Goal: Information Seeking & Learning: Learn about a topic

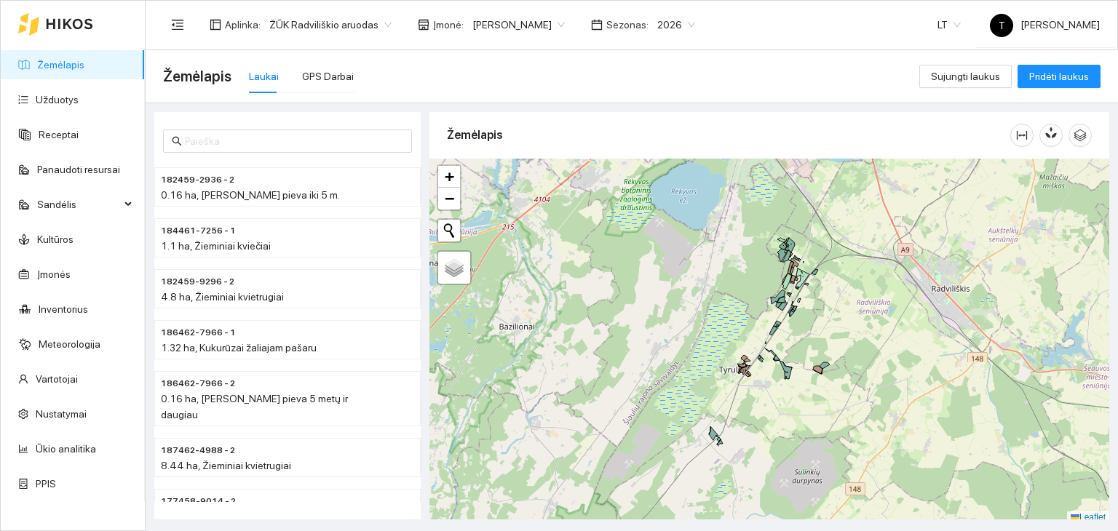
click at [530, 25] on body "Žemėlapis Užduotys Receptai Panaudoti resursai Sandėlis Kultūros Įmonės Invento…" at bounding box center [559, 265] width 1118 height 531
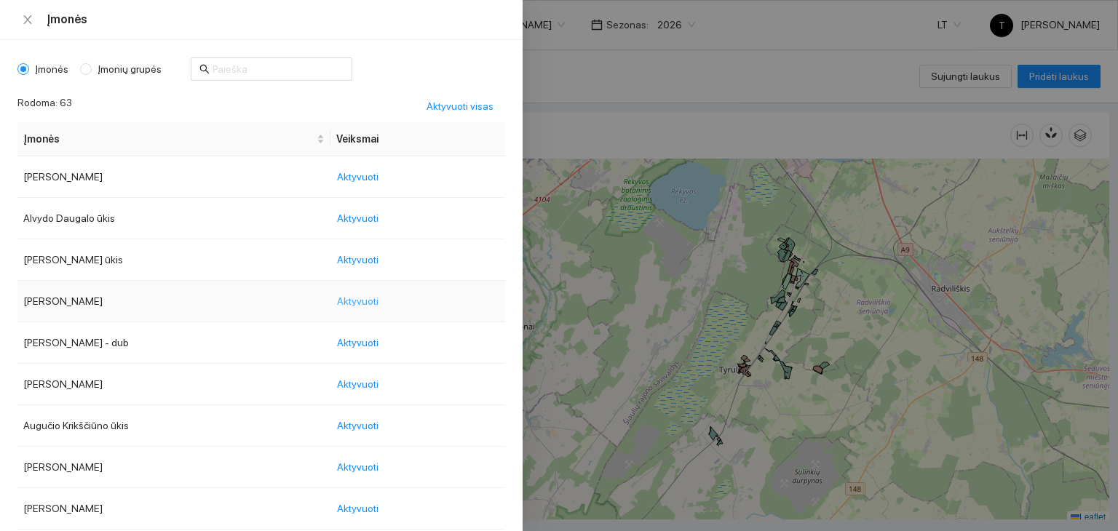
click at [378, 295] on span "Aktyvuoti" at bounding box center [357, 301] width 41 height 16
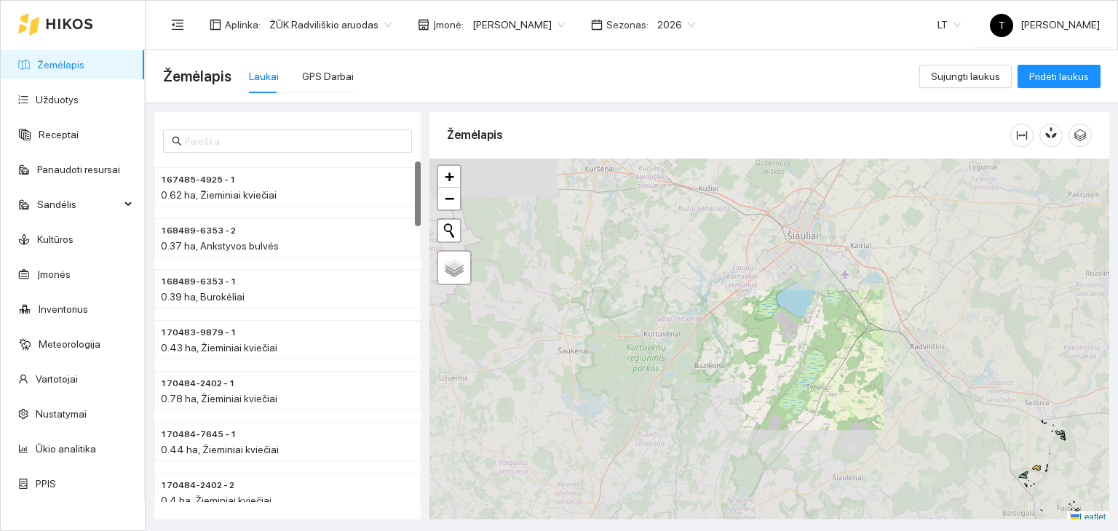
scroll to position [4, 0]
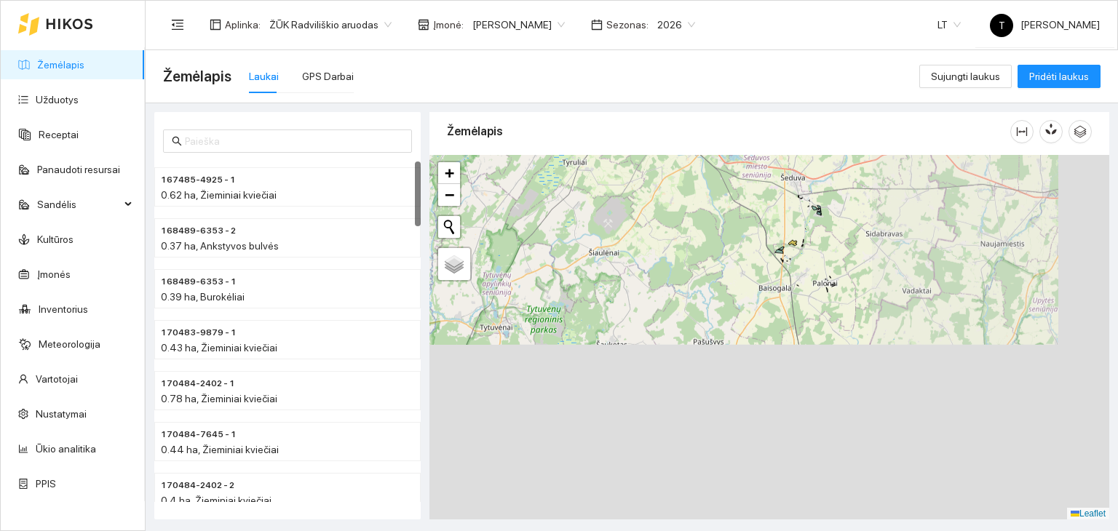
drag, startPoint x: 868, startPoint y: 400, endPoint x: 659, endPoint y: 215, distance: 278.9
click at [660, 215] on div "+ − Nieko nerasta. Bandykite dar kartą. Žemėlapis Palydovas Leaflet" at bounding box center [769, 337] width 680 height 365
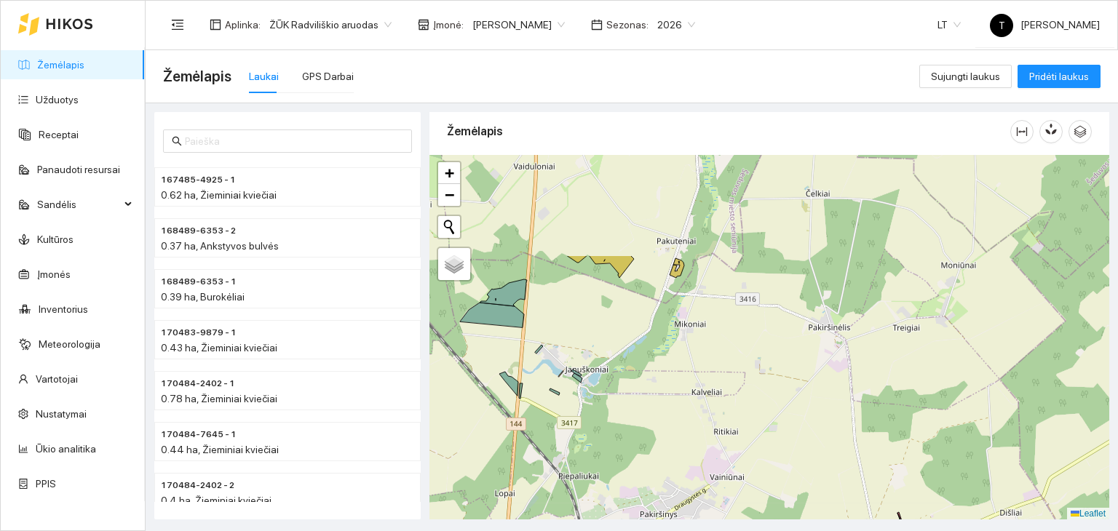
drag, startPoint x: 734, startPoint y: 227, endPoint x: 691, endPoint y: 399, distance: 177.7
click at [691, 399] on div "+ − Nieko nerasta. Bandykite dar kartą. Žemėlapis Palydovas Leaflet" at bounding box center [769, 337] width 680 height 365
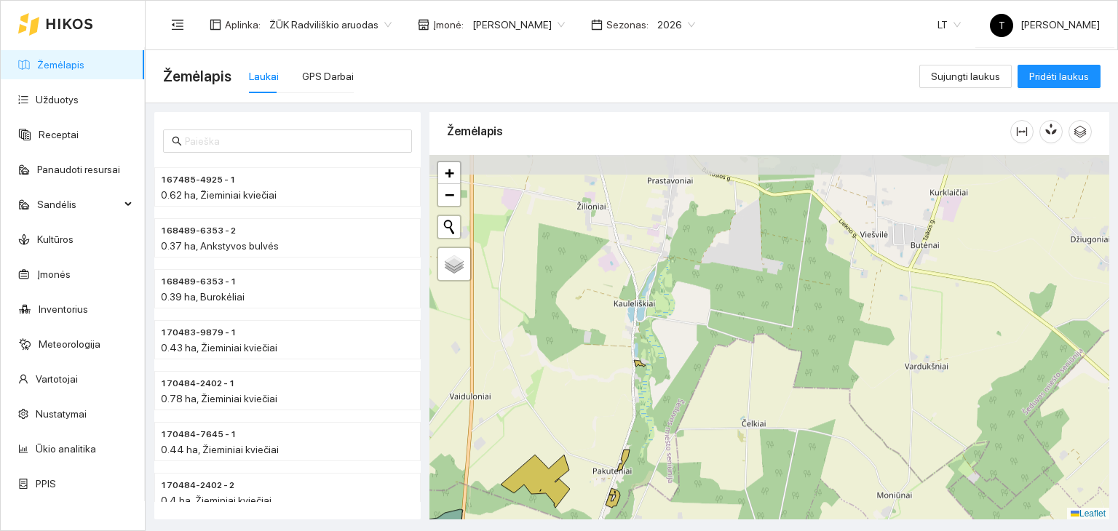
drag, startPoint x: 722, startPoint y: 232, endPoint x: 672, endPoint y: 426, distance: 200.5
click at [672, 426] on div "+ − Nieko nerasta. Bandykite dar kartą. Žemėlapis Palydovas Leaflet" at bounding box center [769, 337] width 680 height 365
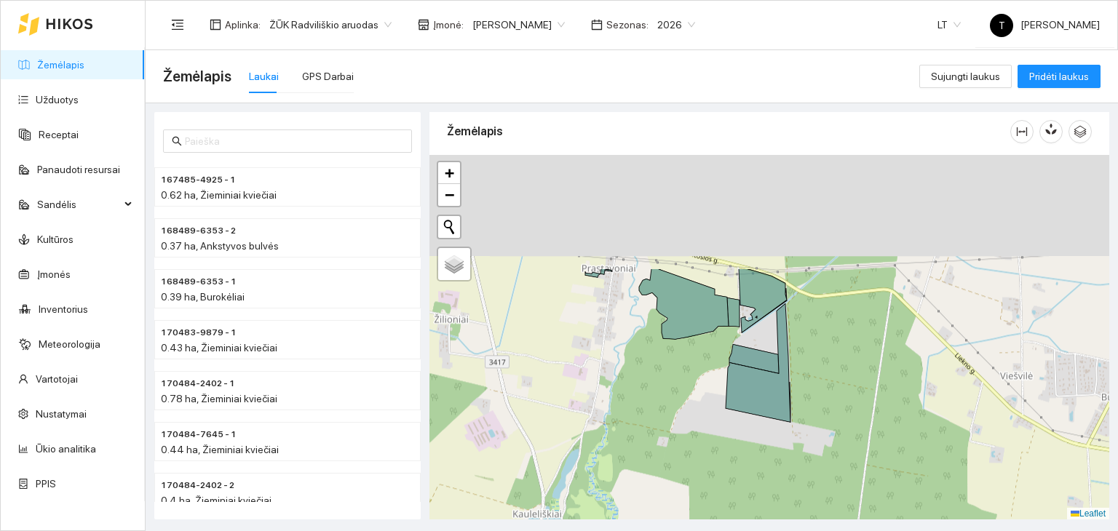
drag, startPoint x: 783, startPoint y: 215, endPoint x: 816, endPoint y: 368, distance: 156.3
click at [816, 368] on div "+ − Nieko nerasta. Bandykite dar kartą. Žemėlapis Palydovas Leaflet" at bounding box center [769, 337] width 680 height 365
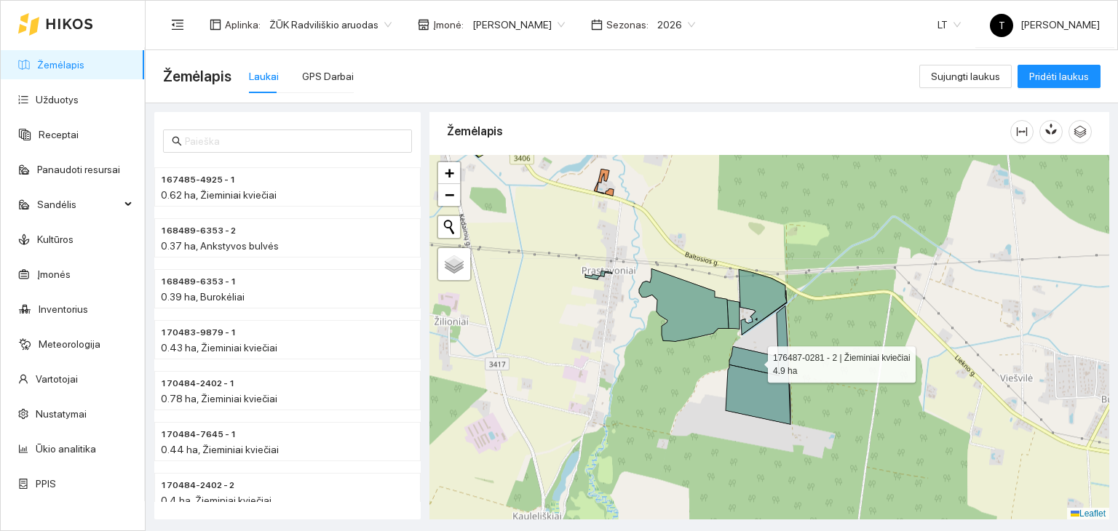
click at [756, 361] on icon at bounding box center [753, 360] width 49 height 29
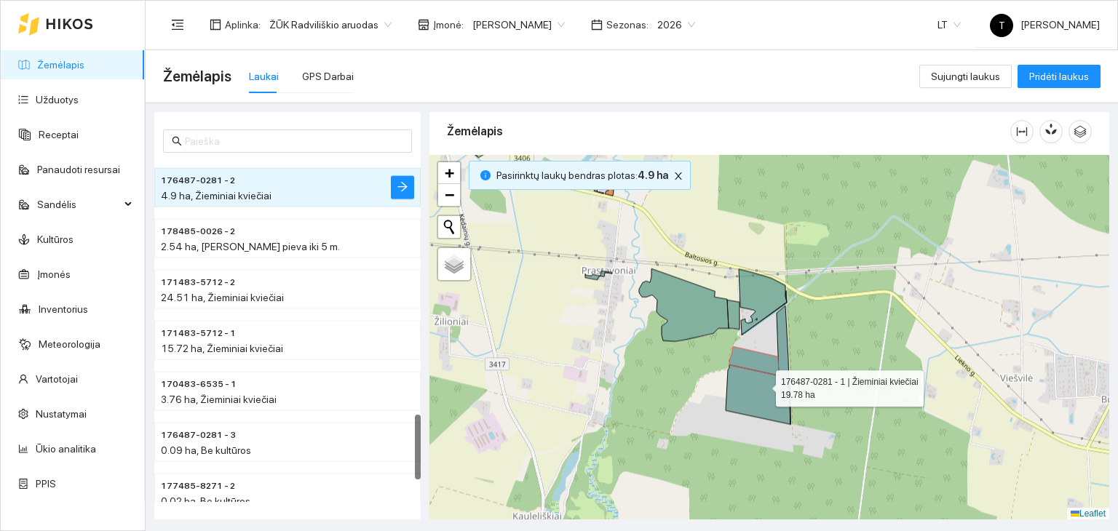
click at [761, 393] on icon at bounding box center [757, 365] width 65 height 119
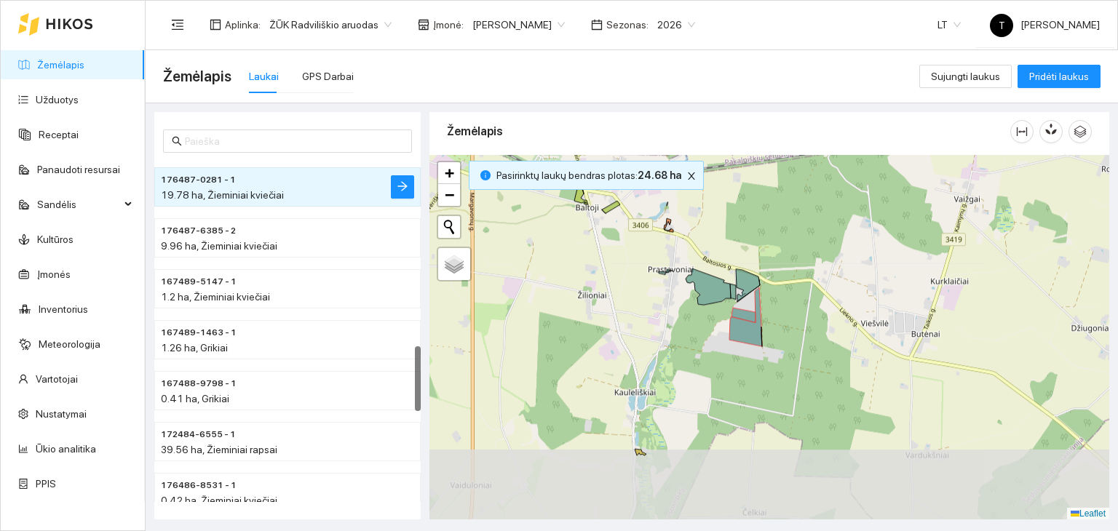
drag, startPoint x: 650, startPoint y: 362, endPoint x: 800, endPoint y: 191, distance: 228.4
click at [800, 191] on div "+ − Nieko nerasta. Bandykite dar kartą. Žemėlapis Palydovas Leaflet" at bounding box center [769, 337] width 680 height 365
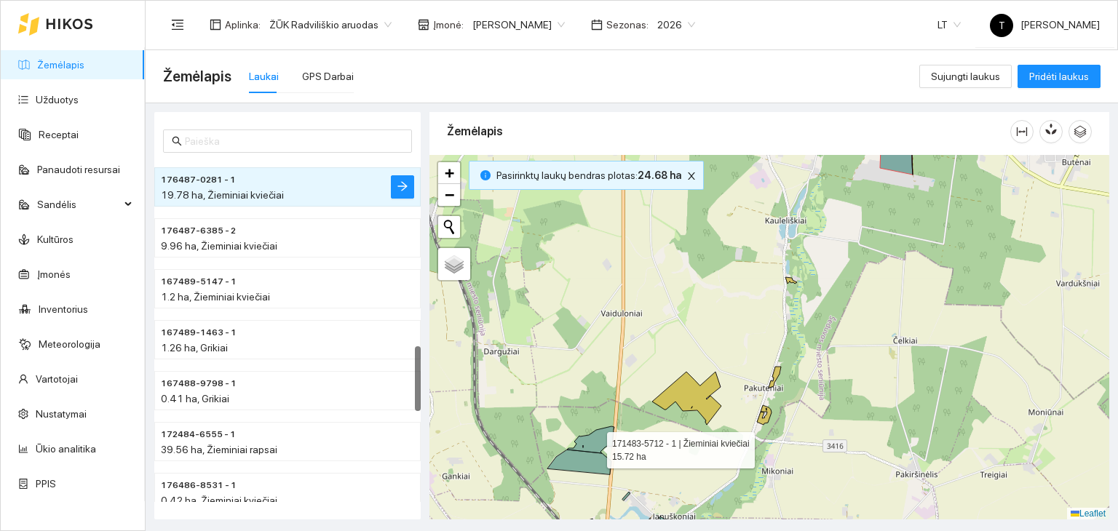
click at [594, 446] on icon at bounding box center [590, 439] width 47 height 27
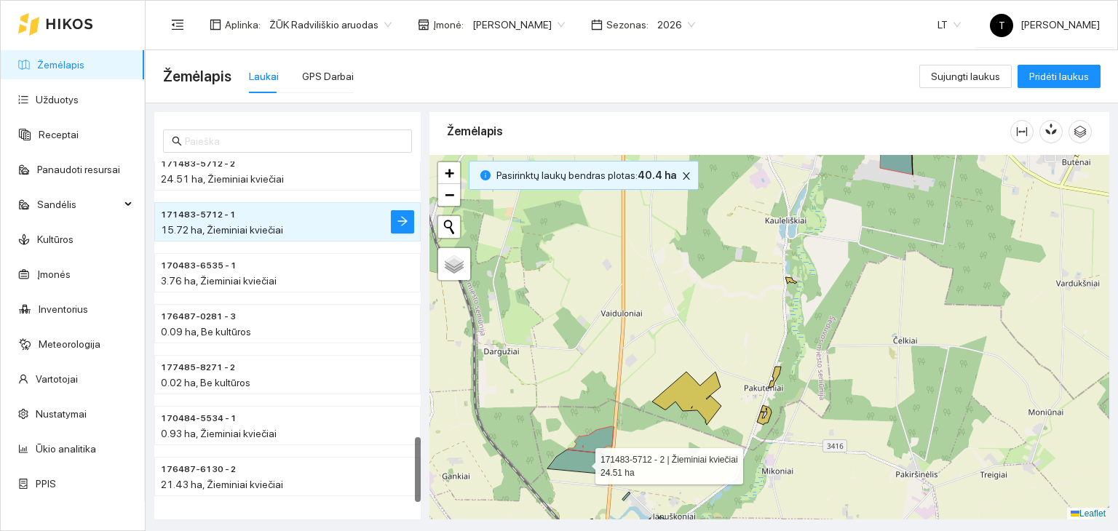
click at [587, 460] on icon at bounding box center [579, 462] width 64 height 25
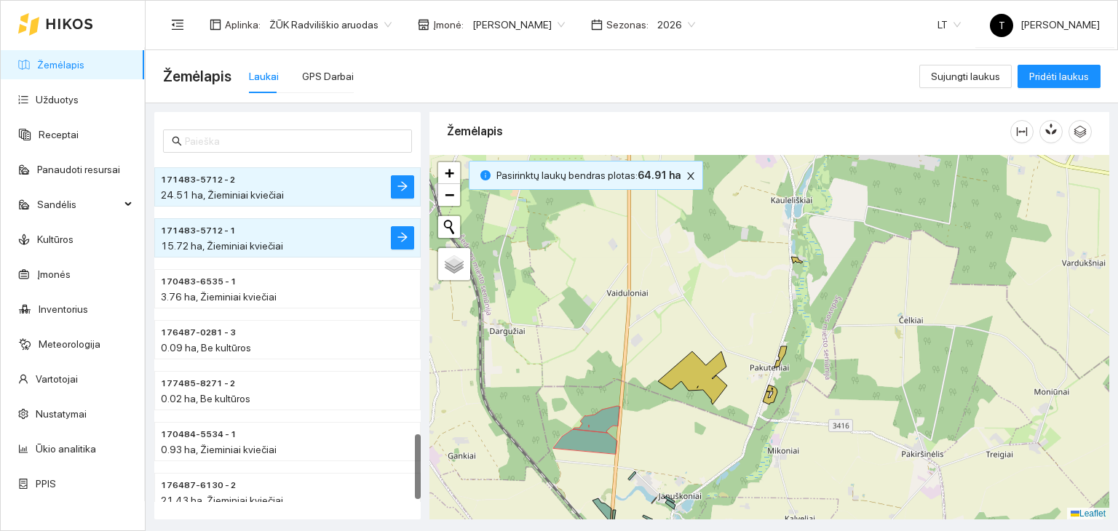
drag, startPoint x: 653, startPoint y: 493, endPoint x: 699, endPoint y: 357, distance: 143.1
click at [699, 357] on div "+ − Nieko nerasta. Bandykite dar kartą. Žemėlapis Palydovas Leaflet" at bounding box center [769, 337] width 680 height 365
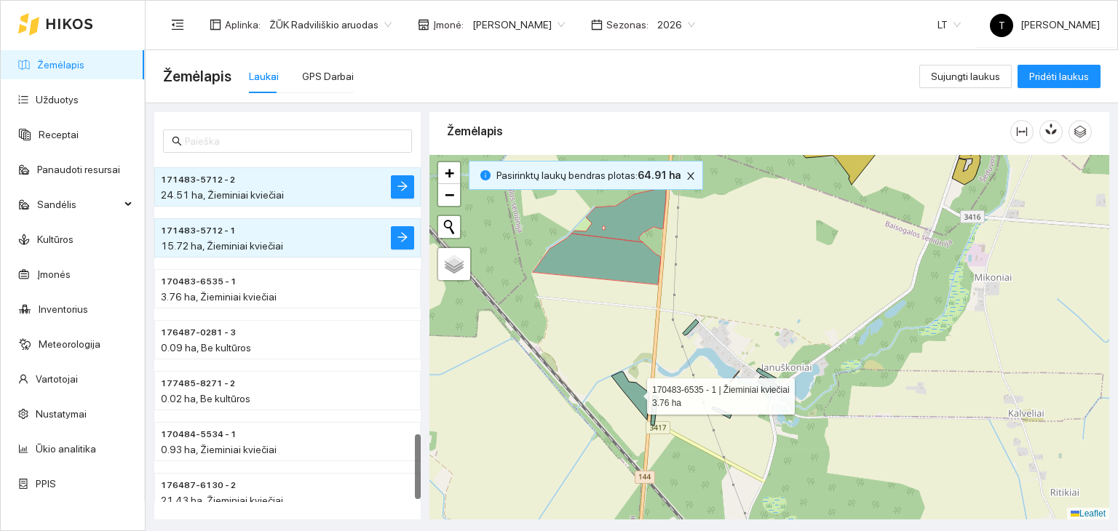
click at [638, 402] on icon at bounding box center [630, 396] width 38 height 48
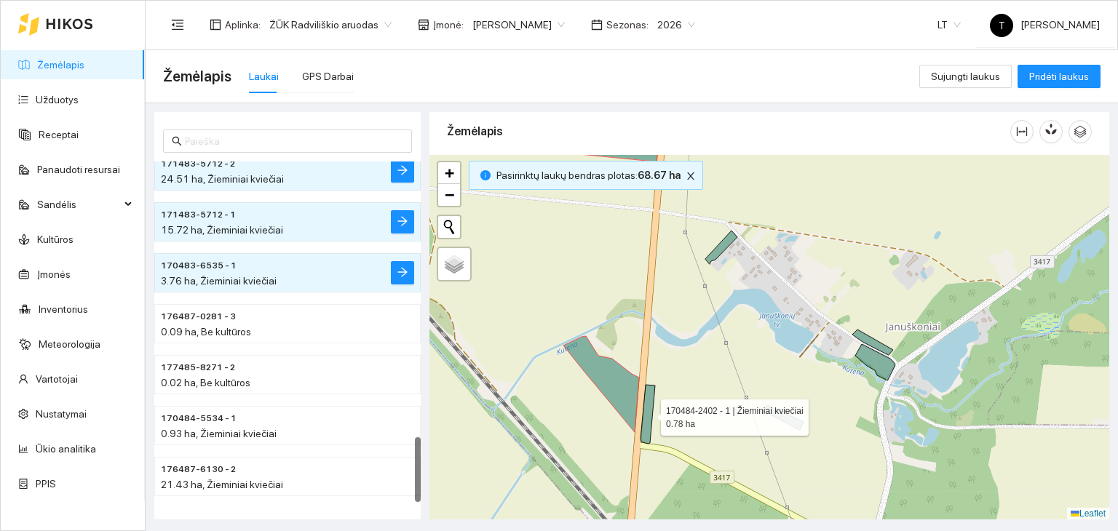
click at [652, 407] on icon at bounding box center [647, 414] width 15 height 59
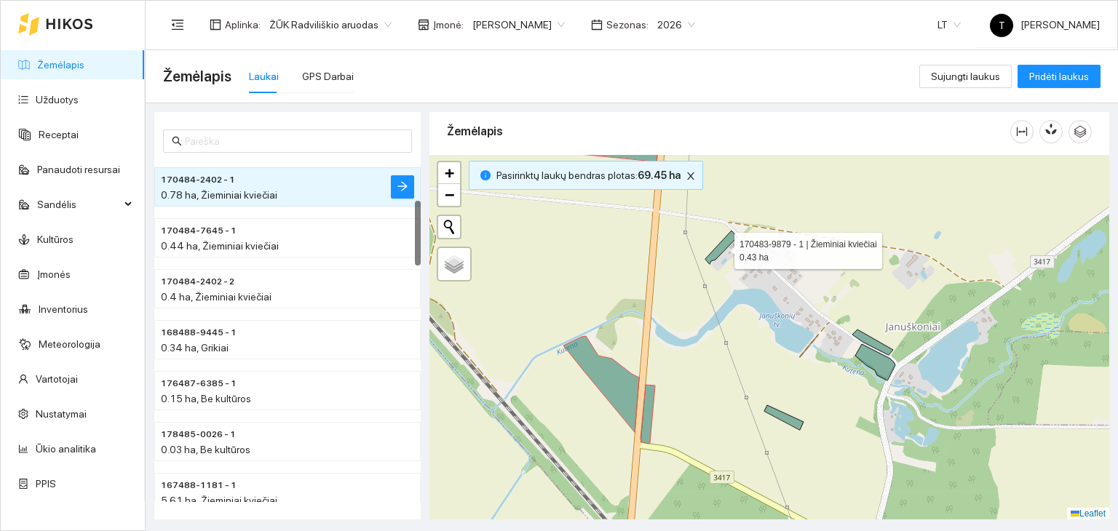
click at [730, 240] on icon at bounding box center [721, 247] width 32 height 33
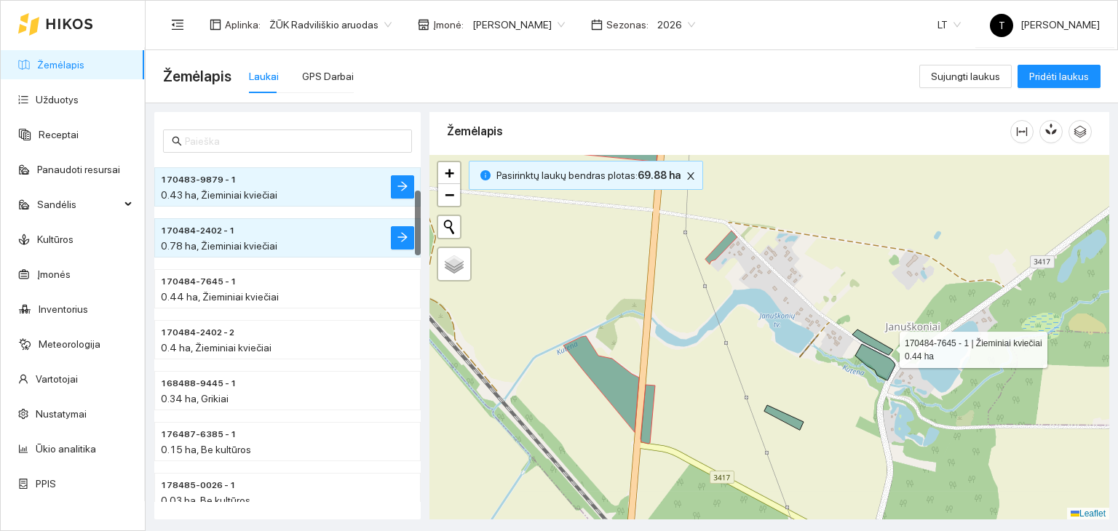
click at [886, 346] on icon at bounding box center [872, 342] width 41 height 25
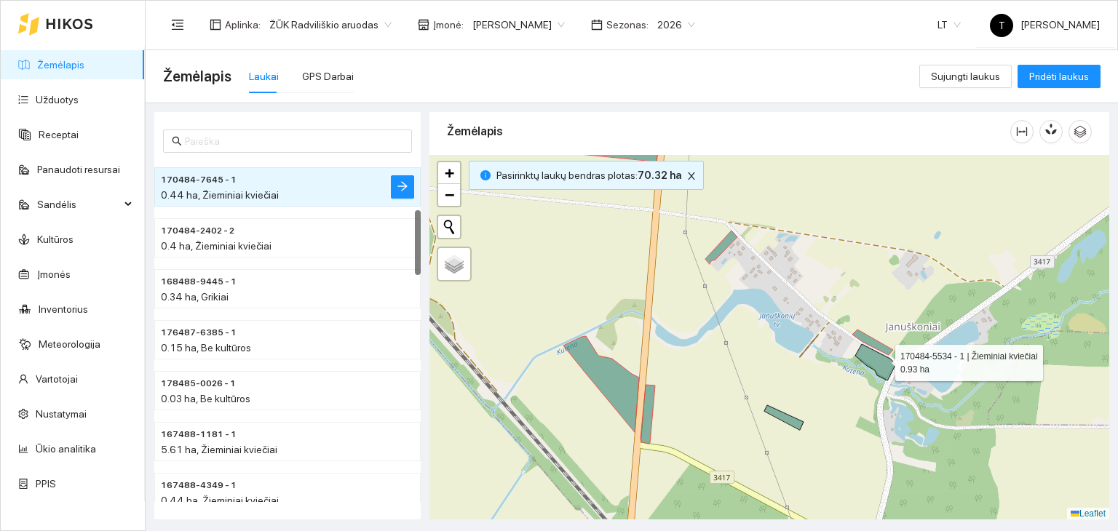
click at [882, 359] on icon at bounding box center [875, 362] width 40 height 36
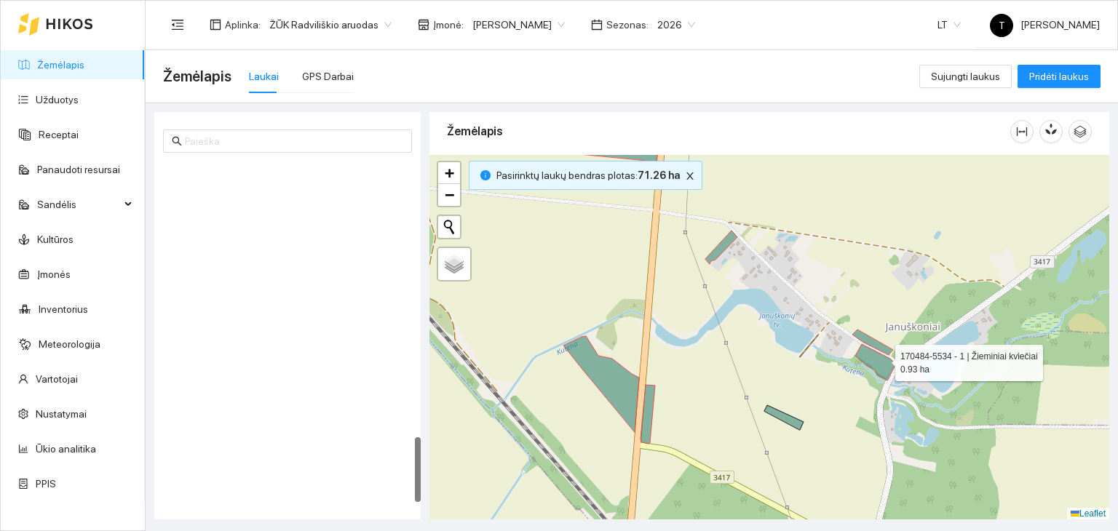
scroll to position [1441, 0]
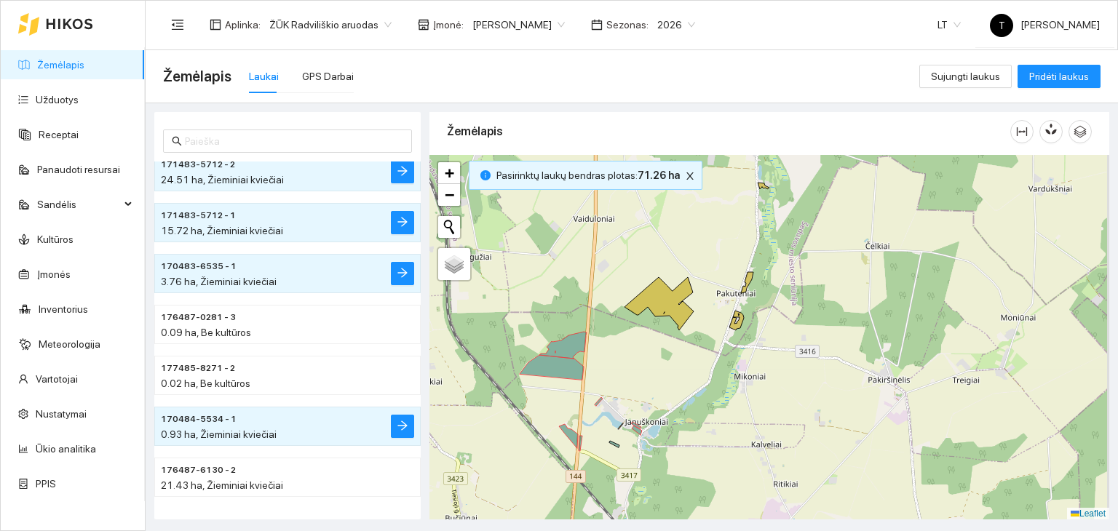
drag, startPoint x: 783, startPoint y: 312, endPoint x: 656, endPoint y: 375, distance: 141.9
click at [656, 375] on div "+ − Nieko nerasta. Bandykite dar kartą. Žemėlapis Palydovas Leaflet" at bounding box center [769, 337] width 680 height 365
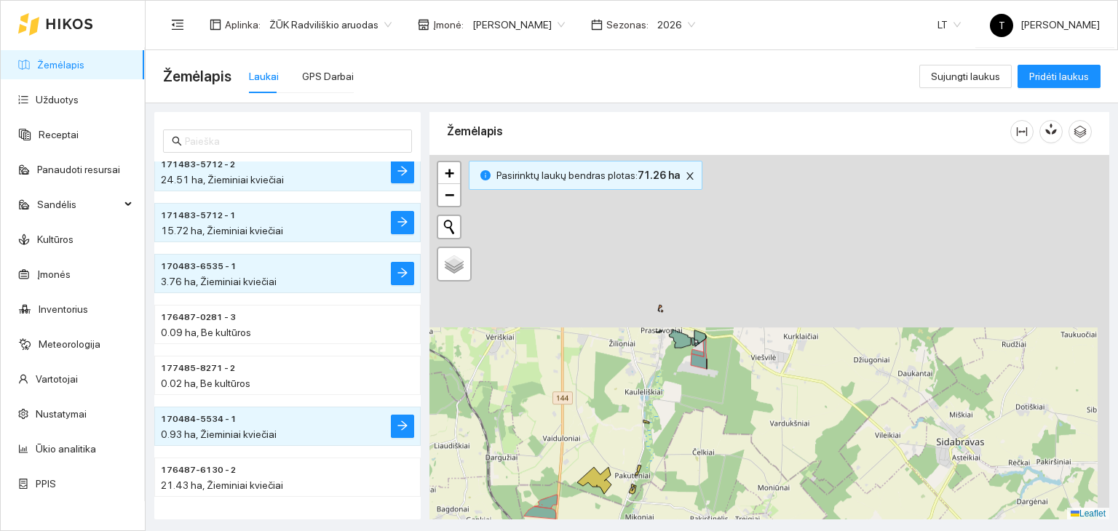
drag, startPoint x: 765, startPoint y: 245, endPoint x: 646, endPoint y: 431, distance: 220.6
click at [646, 431] on div "+ − Nieko nerasta. Bandykite dar kartą. Žemėlapis Palydovas Leaflet" at bounding box center [769, 337] width 680 height 365
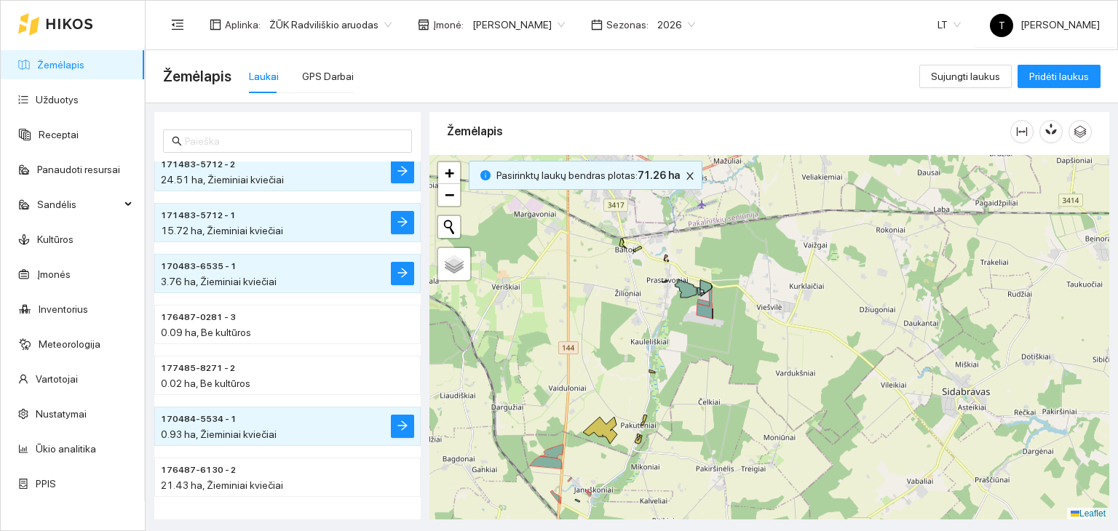
drag, startPoint x: 669, startPoint y: 407, endPoint x: 675, endPoint y: 356, distance: 51.3
click at [675, 356] on div "+ − Nieko nerasta. Bandykite dar kartą. Žemėlapis Palydovas Leaflet" at bounding box center [769, 337] width 680 height 365
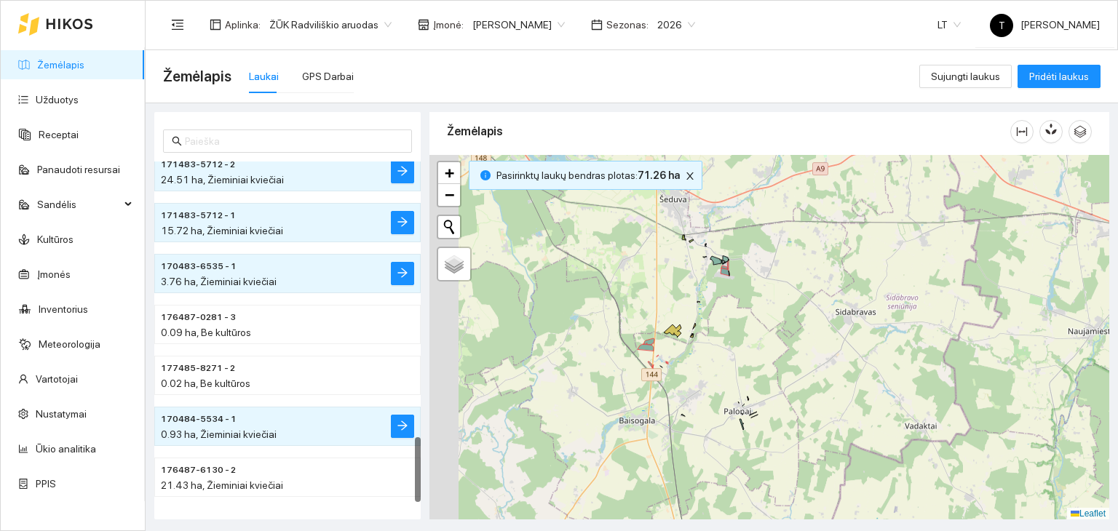
drag, startPoint x: 617, startPoint y: 416, endPoint x: 666, endPoint y: 361, distance: 74.2
click at [666, 361] on div "+ − Nieko nerasta. Bandykite dar kartą. Žemėlapis Palydovas Leaflet" at bounding box center [769, 337] width 680 height 365
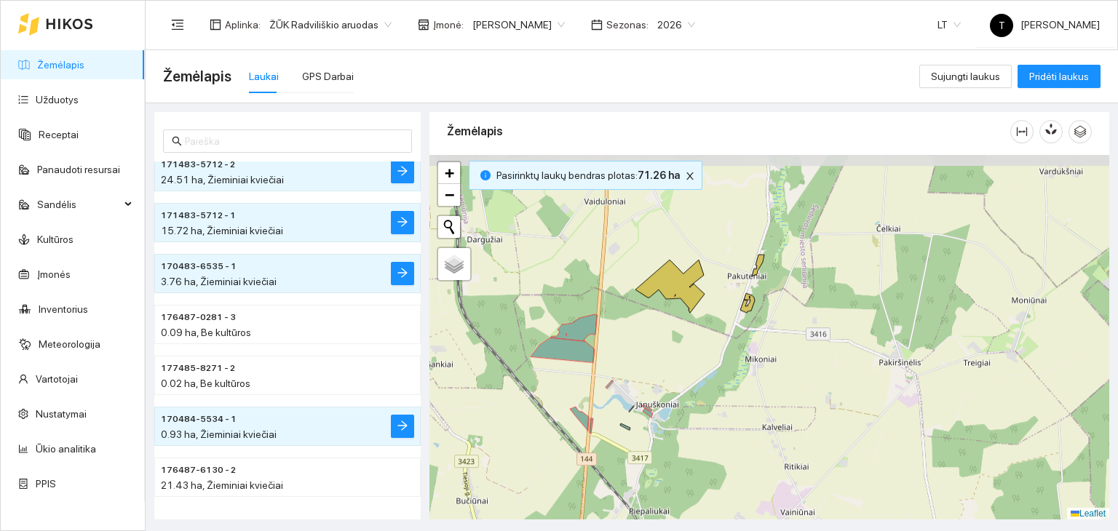
drag, startPoint x: 690, startPoint y: 292, endPoint x: 626, endPoint y: 359, distance: 92.6
click at [626, 359] on div "+ − Nieko nerasta. Bandykite dar kartą. Žemėlapis Palydovas Leaflet" at bounding box center [769, 337] width 680 height 365
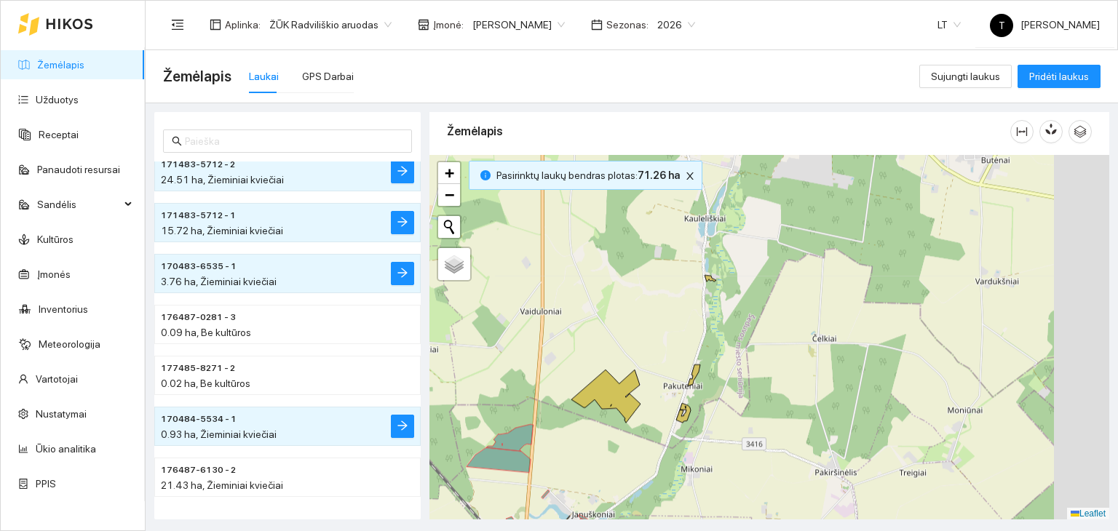
drag, startPoint x: 825, startPoint y: 300, endPoint x: 732, endPoint y: 452, distance: 178.3
click at [732, 452] on div "+ − Nieko nerasta. Bandykite dar kartą. Žemėlapis Palydovas Leaflet" at bounding box center [769, 337] width 680 height 365
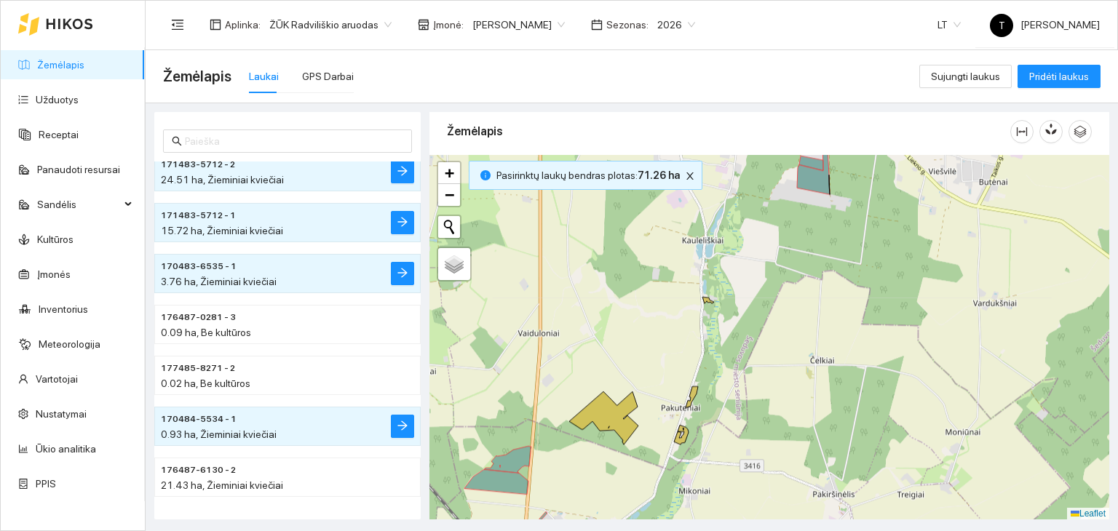
drag, startPoint x: 775, startPoint y: 271, endPoint x: 837, endPoint y: 216, distance: 83.5
click at [837, 216] on div "+ − Nieko nerasta. Bandykite dar kartą. Žemėlapis Palydovas Leaflet" at bounding box center [769, 337] width 680 height 365
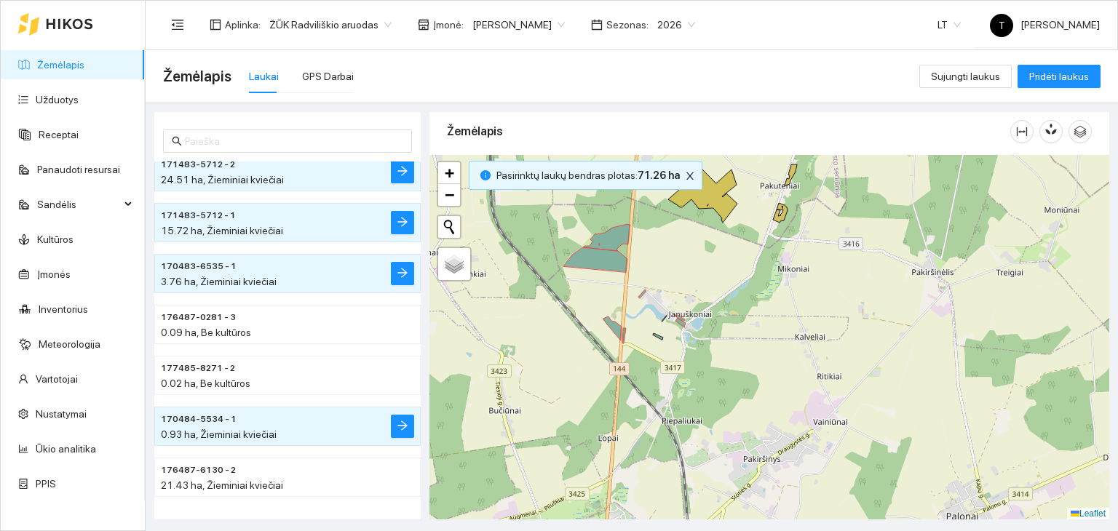
drag, startPoint x: 652, startPoint y: 343, endPoint x: 712, endPoint y: 178, distance: 175.6
click at [712, 178] on icon at bounding box center [702, 196] width 69 height 53
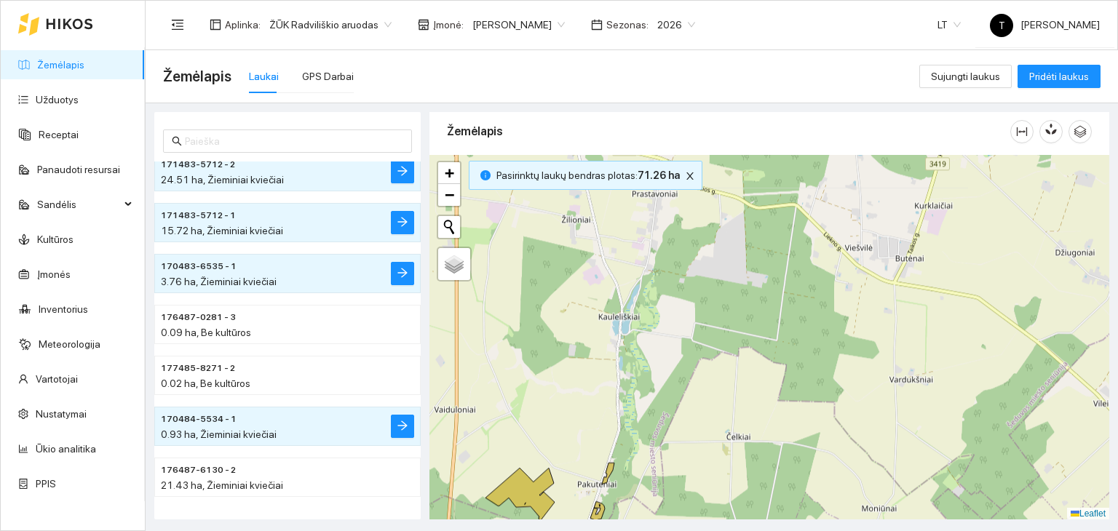
drag, startPoint x: 781, startPoint y: 276, endPoint x: 602, endPoint y: 565, distance: 339.2
click at [602, 530] on html "Žemėlapis Užduotys Receptai Panaudoti resursai Sandėlis Kultūros Įmonės Invento…" at bounding box center [559, 265] width 1118 height 531
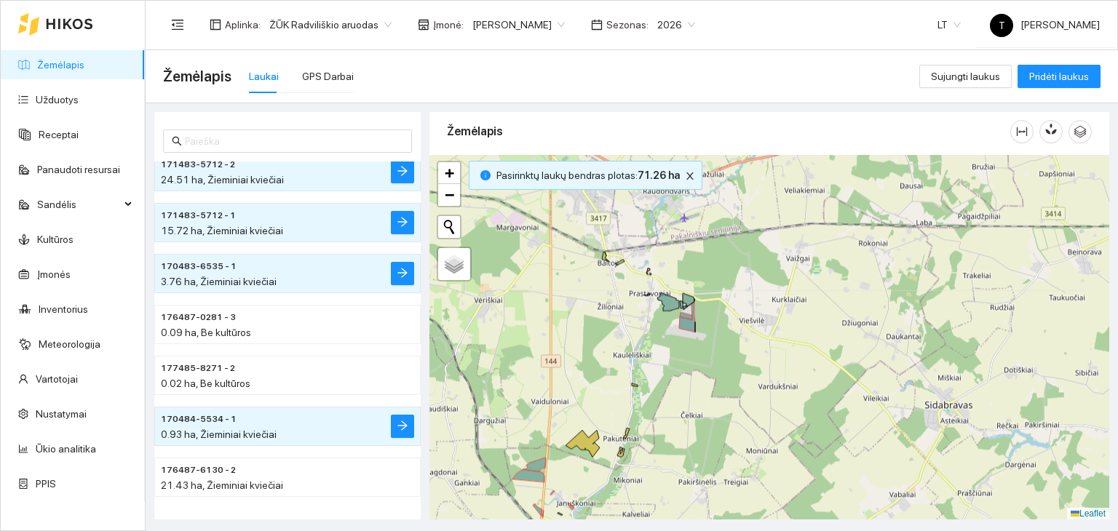
drag, startPoint x: 607, startPoint y: 271, endPoint x: 606, endPoint y: 348, distance: 76.4
click at [606, 348] on div "+ − Nieko nerasta. Bandykite dar kartą. Žemėlapis Palydovas Leaflet" at bounding box center [769, 337] width 680 height 365
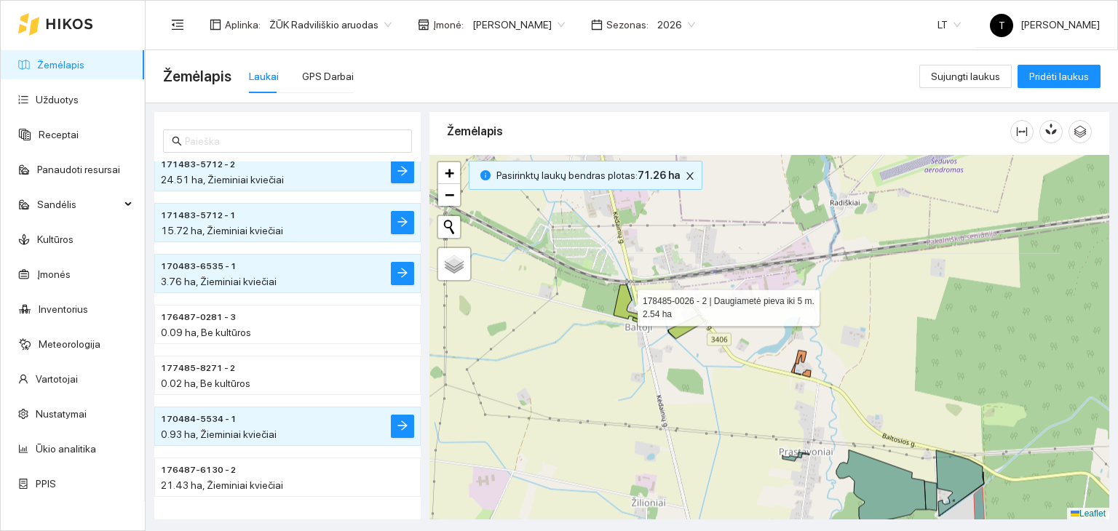
click at [623, 306] on icon at bounding box center [626, 303] width 26 height 38
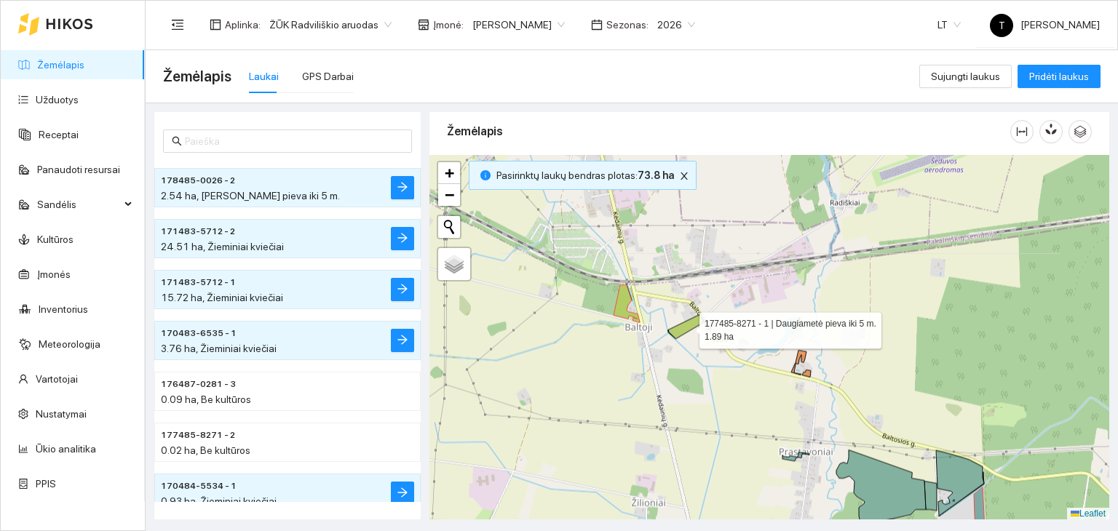
click at [677, 334] on icon at bounding box center [686, 326] width 36 height 24
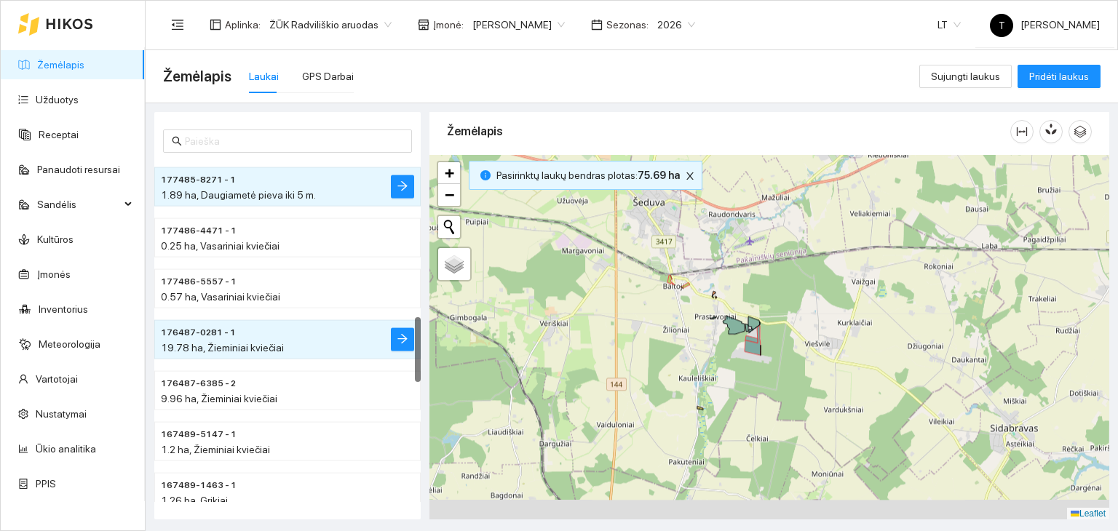
drag, startPoint x: 617, startPoint y: 354, endPoint x: 663, endPoint y: 263, distance: 101.8
click at [663, 263] on div "177485-8271 - 1 | Daugiametė pieva iki 5 m. 1.89 ha + − Nieko nerasta. Bandykit…" at bounding box center [769, 337] width 680 height 365
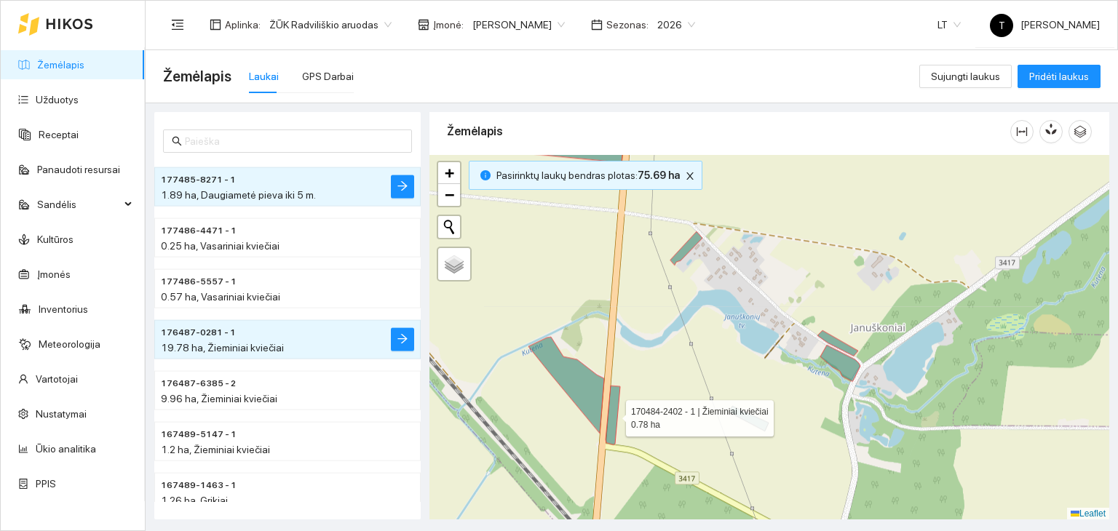
click at [614, 411] on icon at bounding box center [612, 415] width 15 height 59
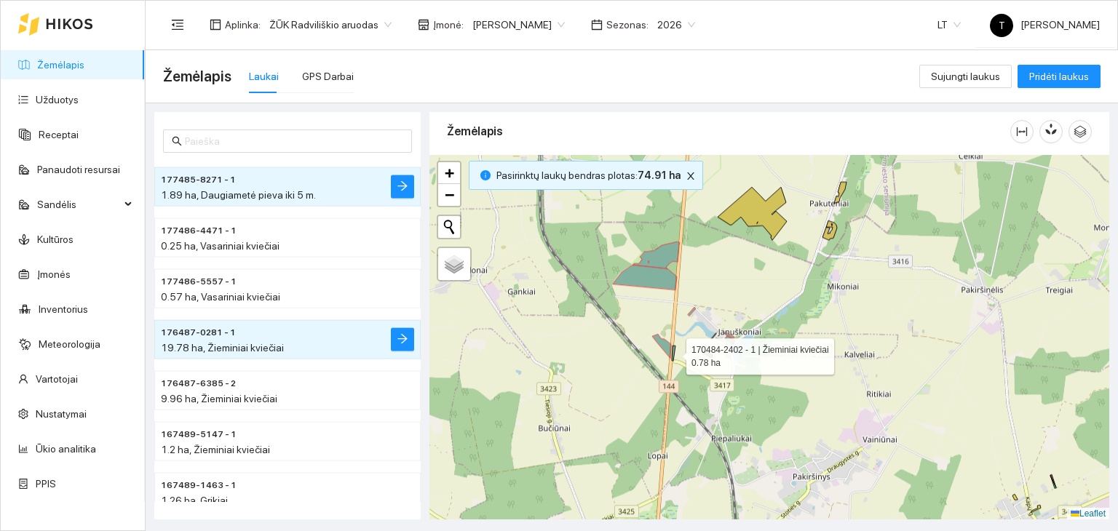
click at [518, 17] on body "Žemėlapis Užduotys Receptai Panaudoti resursai Sandėlis Kultūros Įmonės Invento…" at bounding box center [559, 265] width 1118 height 531
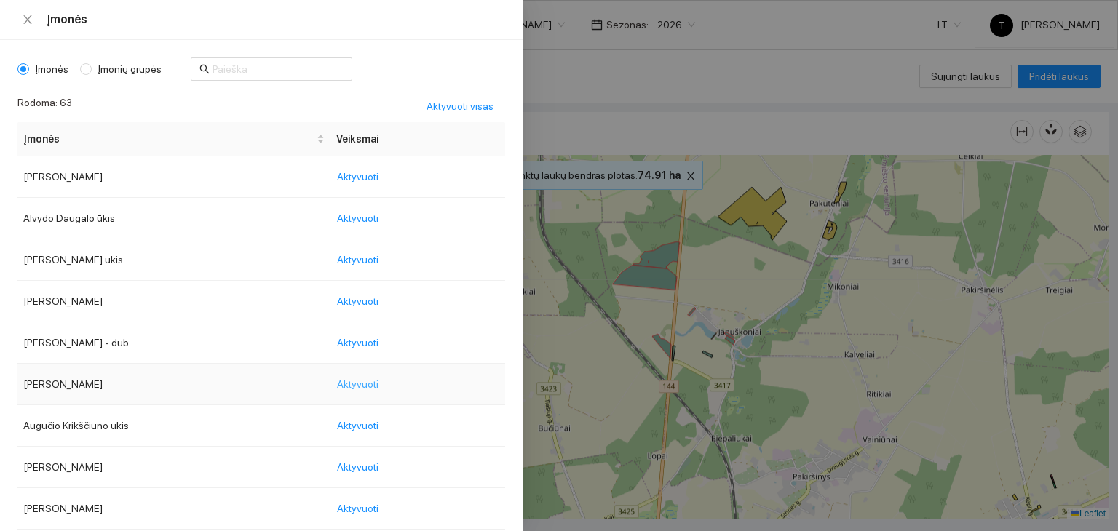
click at [378, 382] on span "Aktyvuoti" at bounding box center [357, 384] width 41 height 16
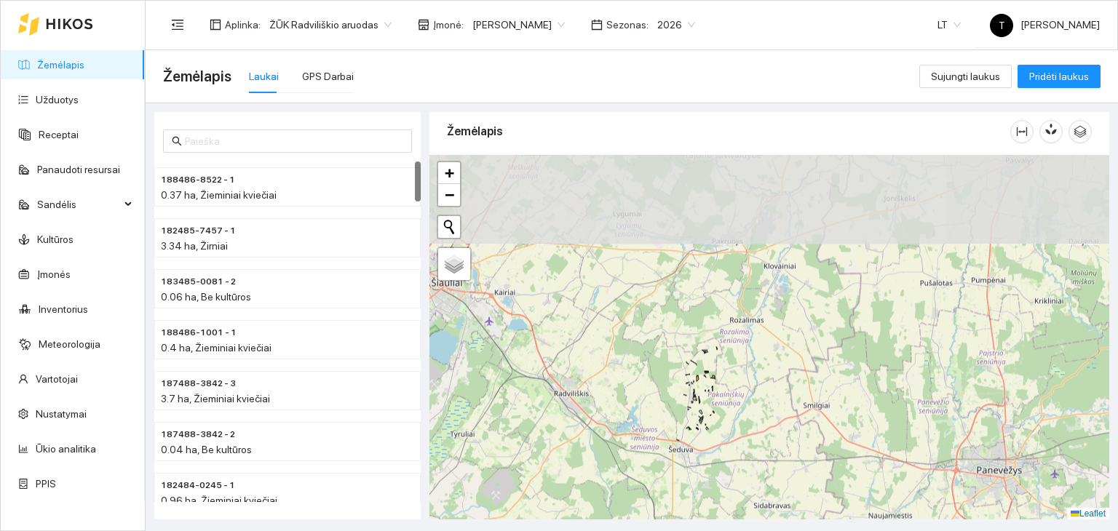
drag, startPoint x: 805, startPoint y: 286, endPoint x: 696, endPoint y: 477, distance: 220.7
click at [696, 477] on div "+ − Nieko nerasta. Bandykite dar kartą. Žemėlapis Palydovas Leaflet" at bounding box center [769, 337] width 680 height 365
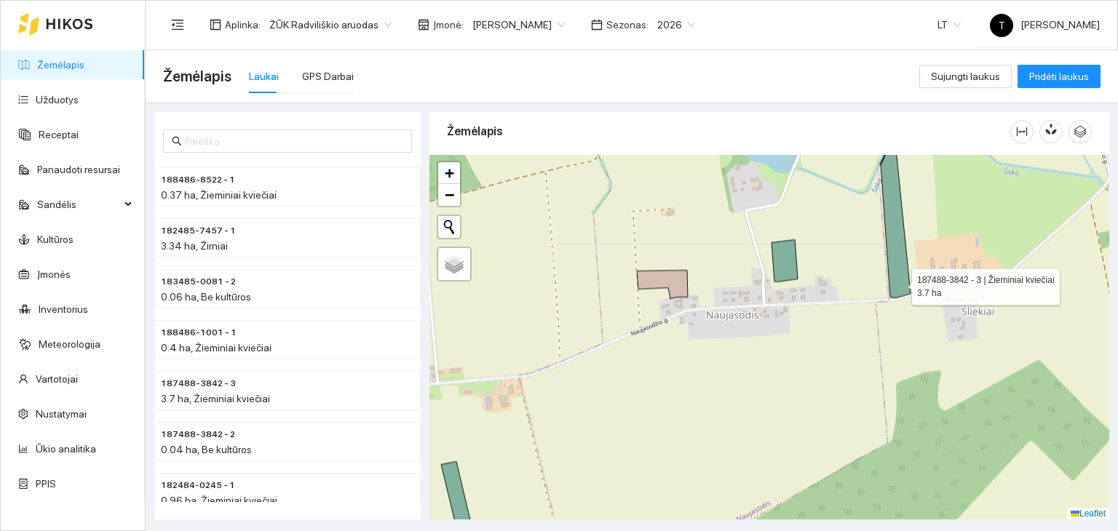
click at [899, 277] on icon at bounding box center [895, 216] width 30 height 163
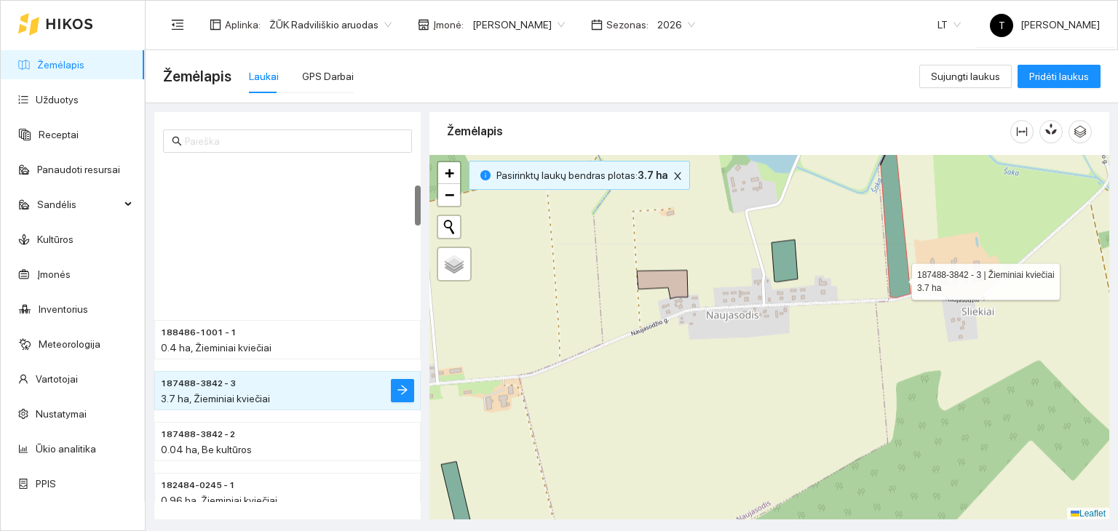
scroll to position [204, 0]
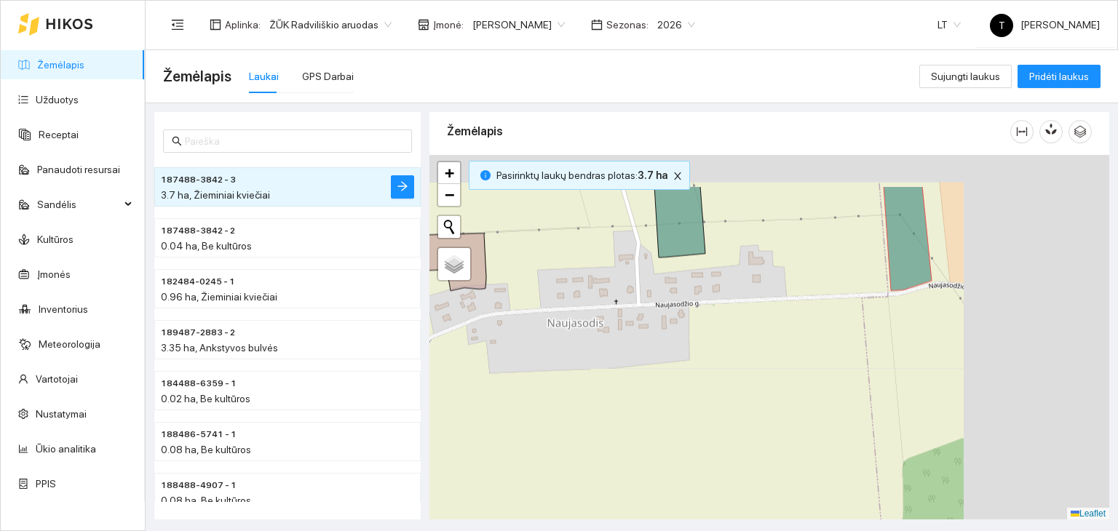
drag, startPoint x: 896, startPoint y: 370, endPoint x: 692, endPoint y: 439, distance: 215.6
click at [692, 439] on div "+ − Nieko nerasta. Bandykite dar kartą. Žemėlapis Palydovas Leaflet" at bounding box center [769, 337] width 680 height 365
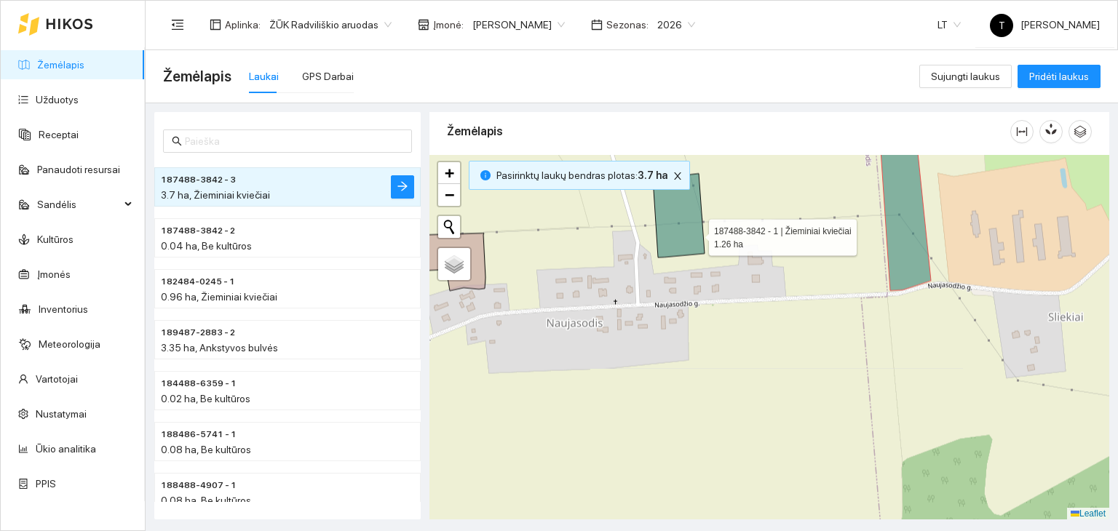
click at [696, 233] on icon at bounding box center [679, 216] width 52 height 84
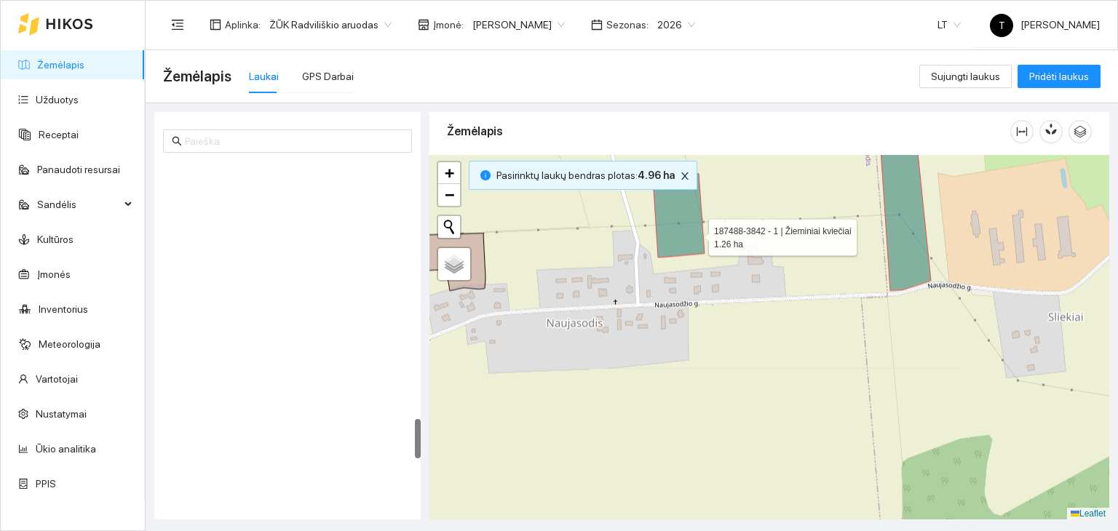
scroll to position [2186, 0]
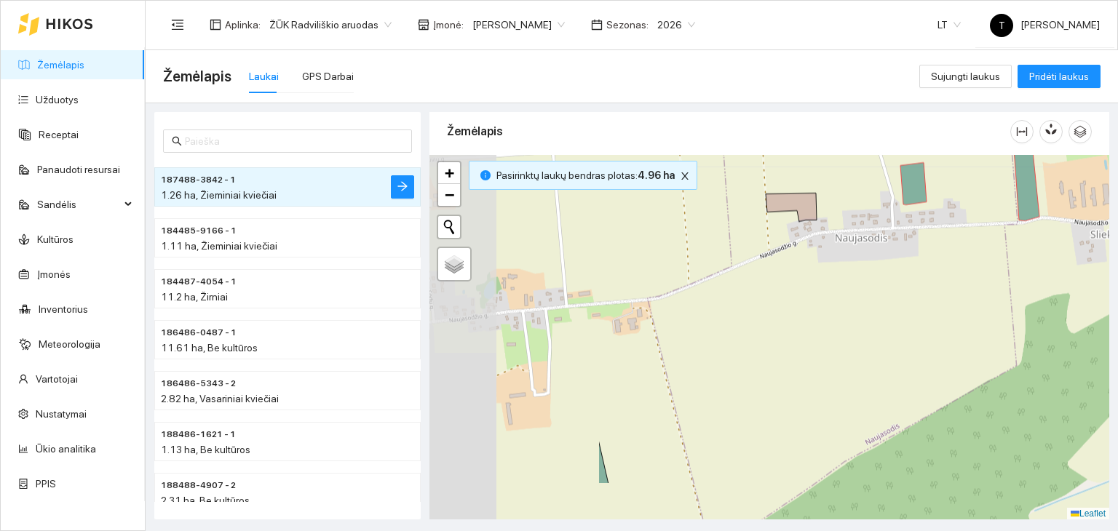
drag, startPoint x: 655, startPoint y: 359, endPoint x: 846, endPoint y: 292, distance: 202.7
click at [846, 292] on div "+ − Nieko nerasta. Bandykite dar kartą. Žemėlapis Palydovas Leaflet" at bounding box center [769, 337] width 680 height 365
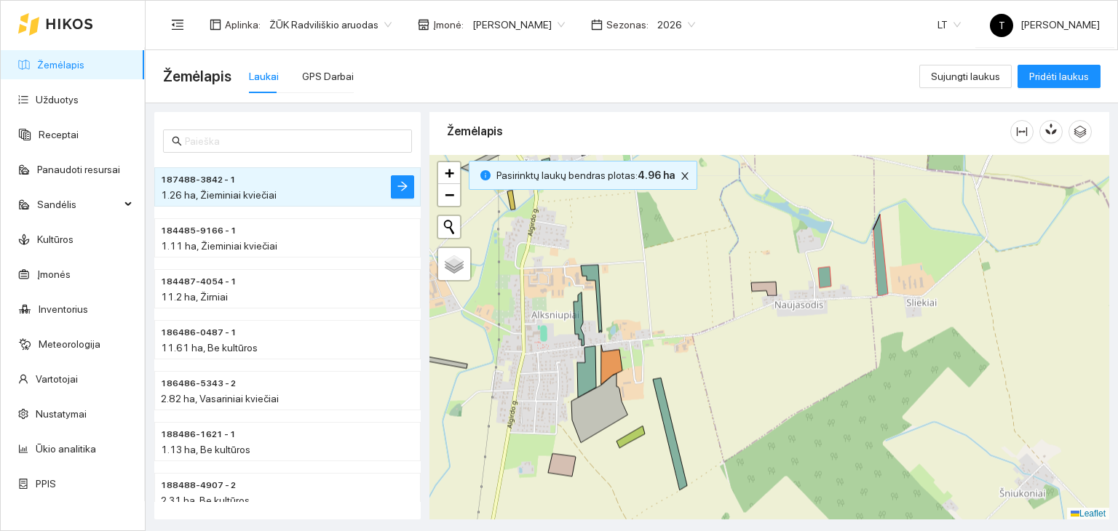
drag, startPoint x: 555, startPoint y: 471, endPoint x: 590, endPoint y: 405, distance: 74.9
click at [597, 464] on div "+ − Nieko nerasta. Bandykite dar kartą. Žemėlapis Palydovas Leaflet" at bounding box center [769, 337] width 680 height 365
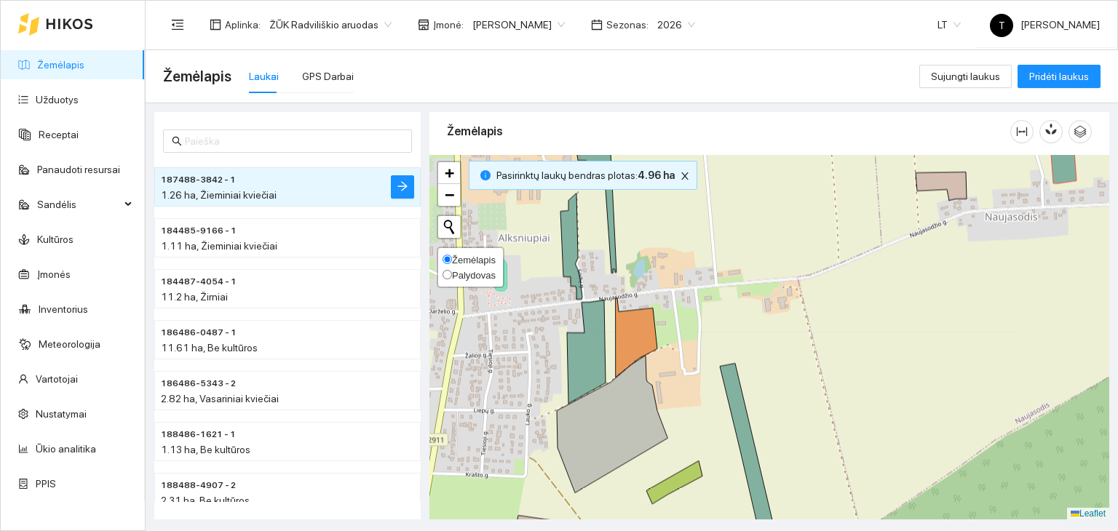
click at [461, 270] on span "Palydovas" at bounding box center [474, 275] width 44 height 11
click at [452, 270] on input "Palydovas" at bounding box center [446, 274] width 9 height 9
radio input "true"
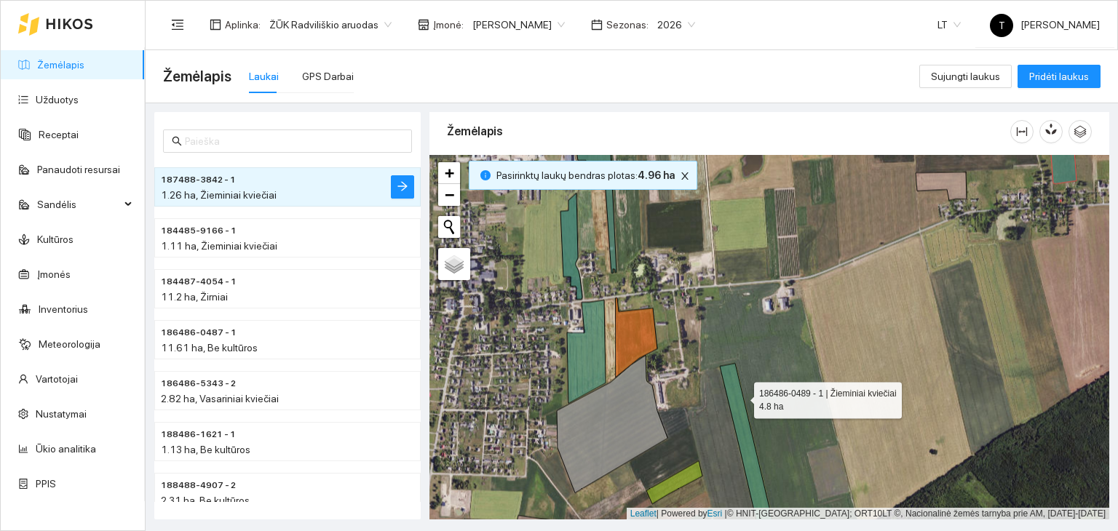
click at [741, 396] on icon at bounding box center [750, 460] width 61 height 194
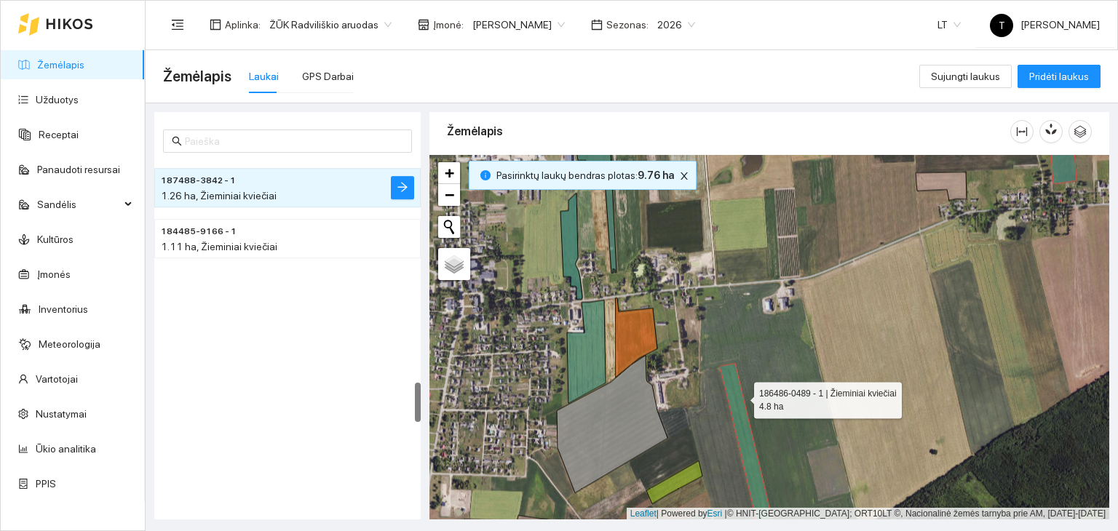
scroll to position [1881, 0]
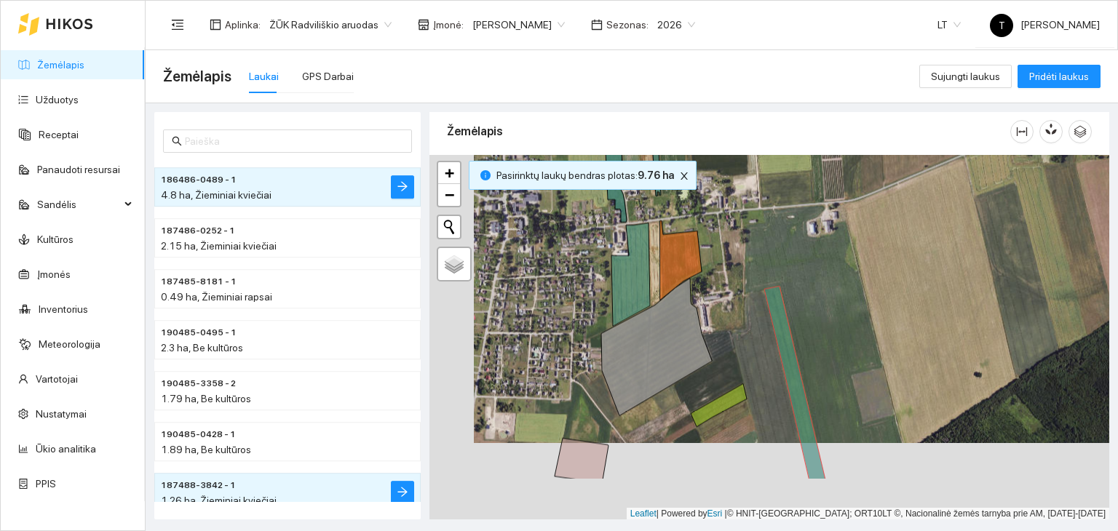
drag, startPoint x: 745, startPoint y: 391, endPoint x: 763, endPoint y: 343, distance: 51.1
click at [763, 343] on div "+ − Nieko nerasta. Bandykite dar kartą. Žemėlapis Palydovas Leaflet | Powered b…" at bounding box center [769, 337] width 680 height 365
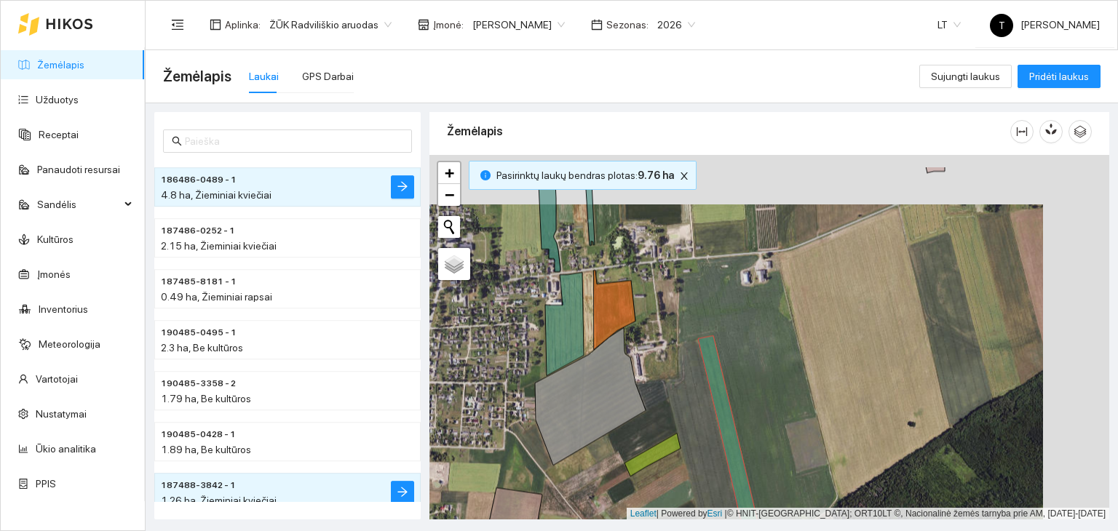
drag, startPoint x: 800, startPoint y: 356, endPoint x: 717, endPoint y: 411, distance: 100.3
click at [717, 411] on div "+ − Nieko nerasta. Bandykite dar kartą. Žemėlapis Palydovas Leaflet | Powered b…" at bounding box center [769, 337] width 680 height 365
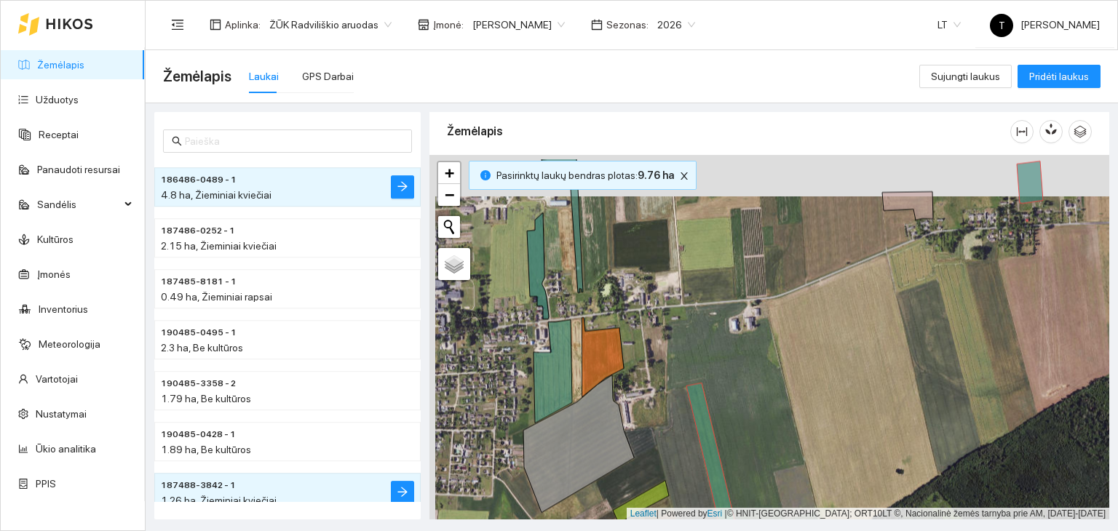
drag, startPoint x: 710, startPoint y: 316, endPoint x: 716, endPoint y: 357, distance: 41.9
click at [716, 357] on div "+ − Nieko nerasta. Bandykite dar kartą. Žemėlapis Palydovas Leaflet | Powered b…" at bounding box center [769, 337] width 680 height 365
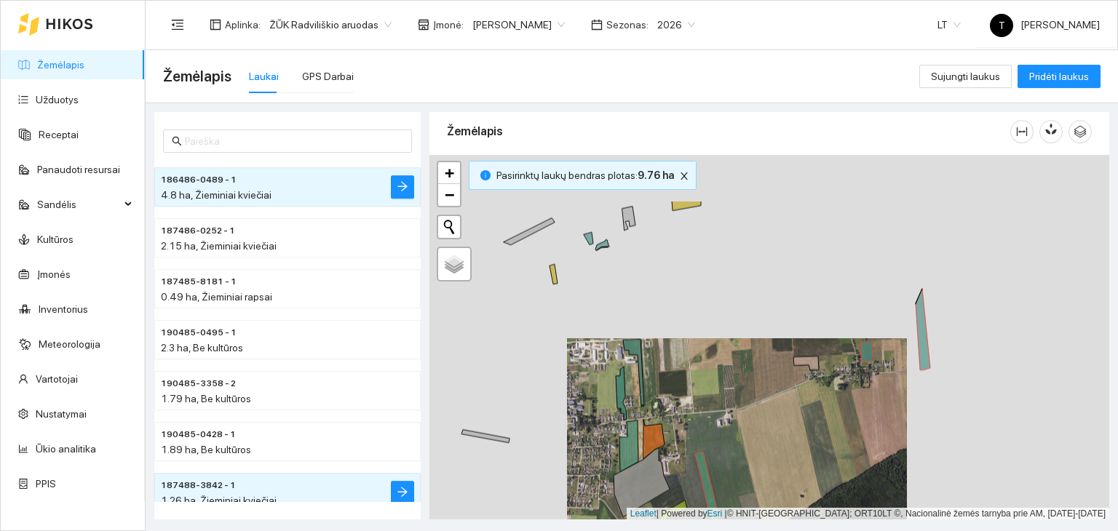
drag, startPoint x: 718, startPoint y: 303, endPoint x: 712, endPoint y: 431, distance: 127.5
click at [712, 431] on div "+ − Nieko nerasta. Bandykite dar kartą. Žemėlapis Palydovas Leaflet | Powered b…" at bounding box center [769, 337] width 680 height 365
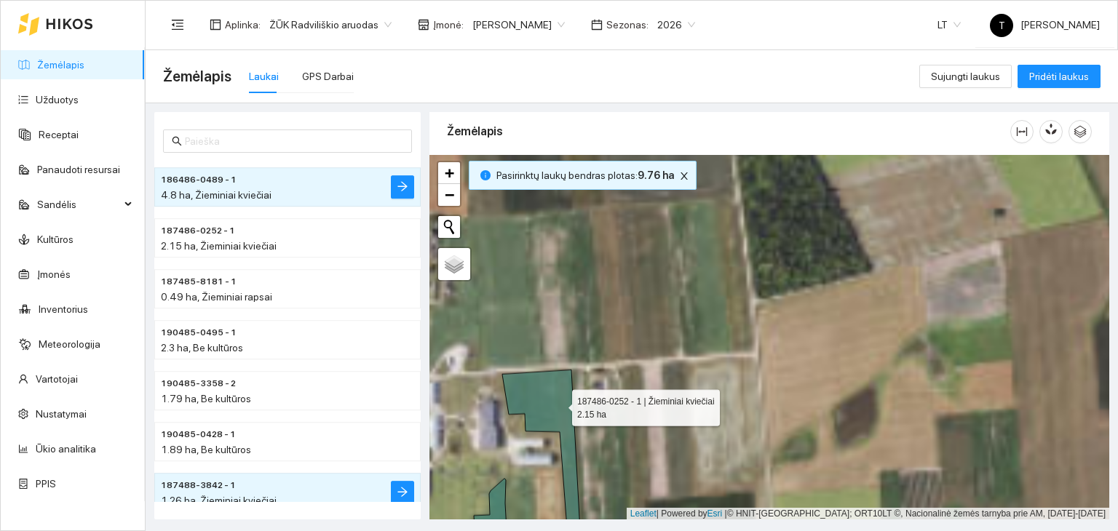
click at [559, 403] on icon at bounding box center [541, 463] width 79 height 187
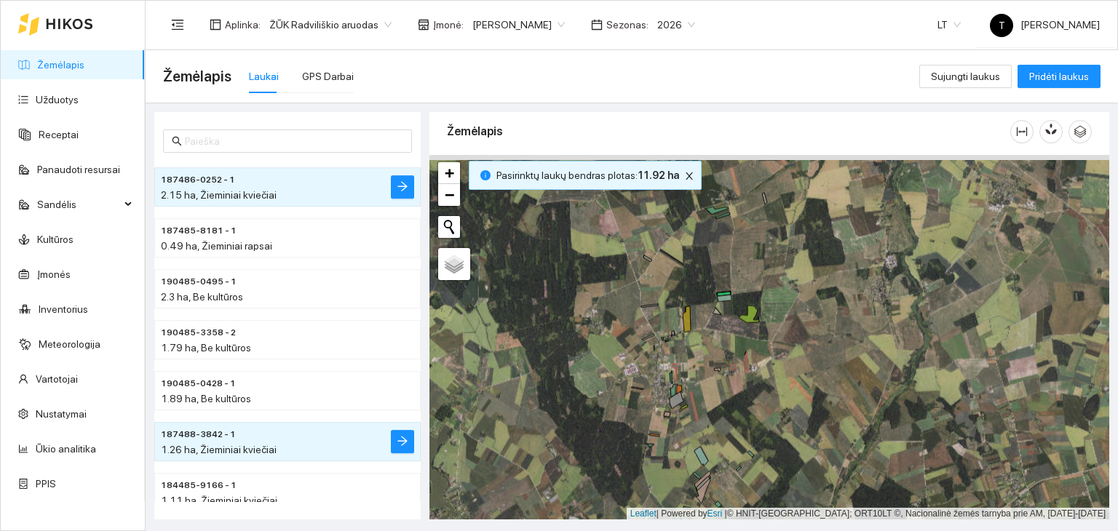
drag, startPoint x: 792, startPoint y: 306, endPoint x: 796, endPoint y: 345, distance: 39.5
click at [796, 345] on div "+ − Nieko nerasta. Bandykite dar kartą. Žemėlapis Palydovas Leaflet | Powered b…" at bounding box center [769, 337] width 680 height 365
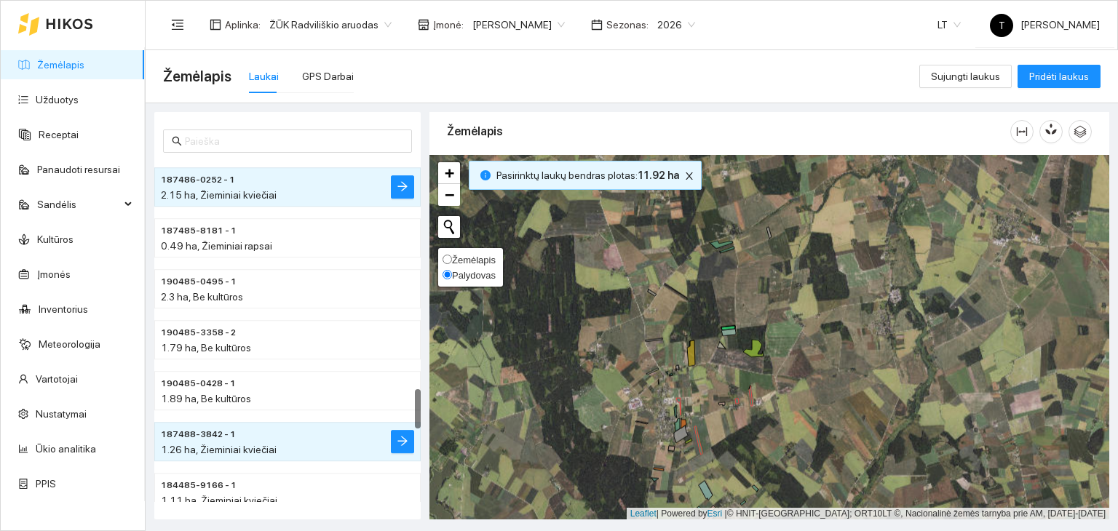
click at [485, 257] on span "Žemėlapis" at bounding box center [474, 260] width 44 height 11
click at [452, 257] on input "Žemėlapis" at bounding box center [446, 259] width 9 height 9
radio input "true"
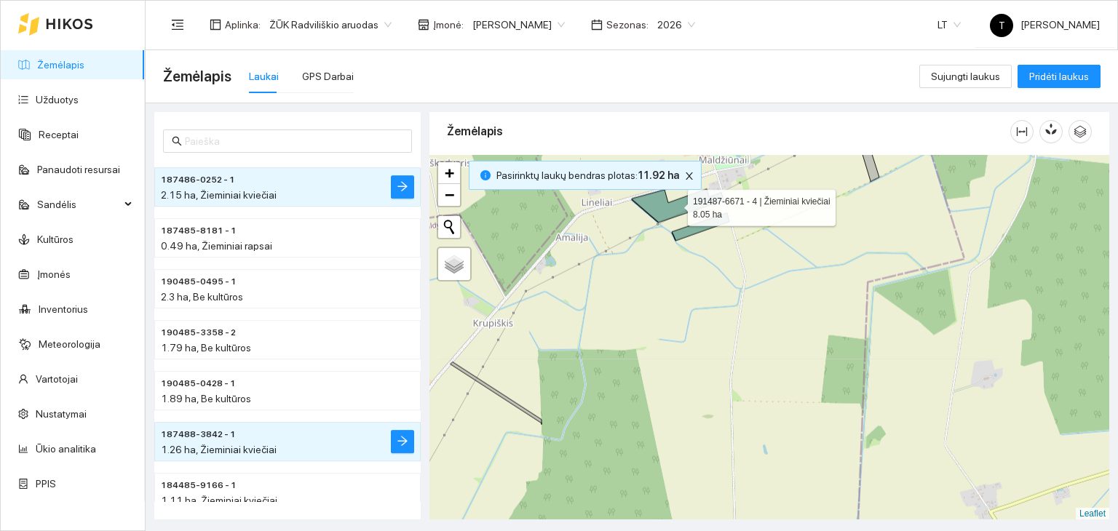
click at [677, 202] on icon at bounding box center [678, 205] width 92 height 33
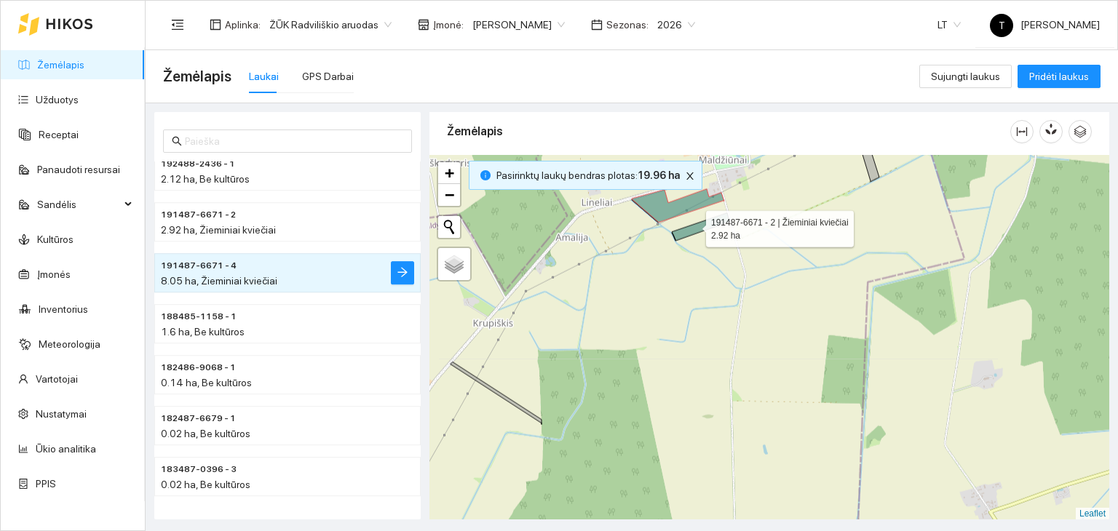
click at [693, 225] on icon at bounding box center [700, 227] width 57 height 28
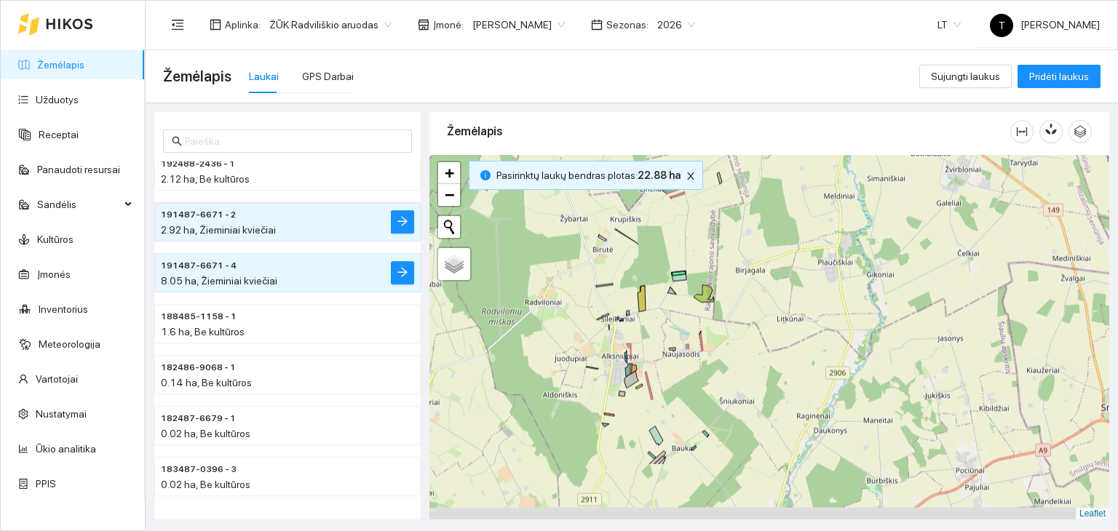
drag, startPoint x: 653, startPoint y: 447, endPoint x: 661, endPoint y: 348, distance: 99.3
click at [661, 349] on div "+ − Nieko nerasta. Bandykite dar kartą. Žemėlapis Palydovas Leaflet" at bounding box center [769, 337] width 680 height 365
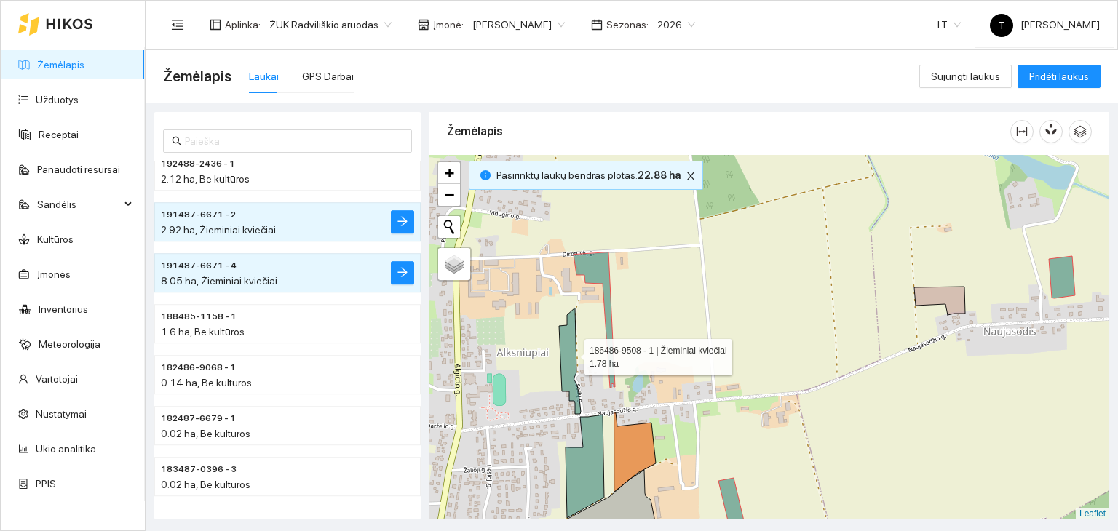
click at [571, 353] on icon at bounding box center [570, 361] width 22 height 106
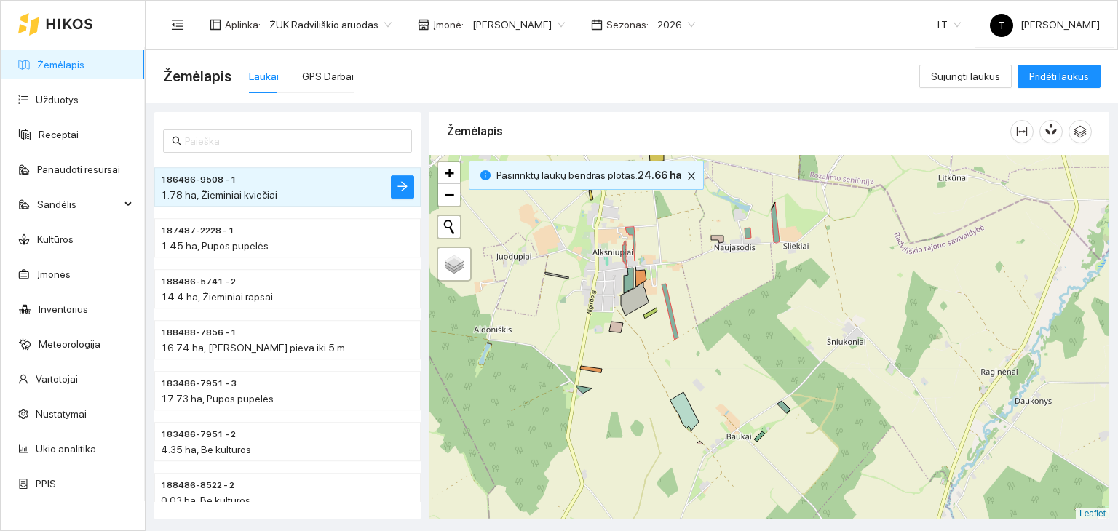
drag, startPoint x: 779, startPoint y: 455, endPoint x: 711, endPoint y: 341, distance: 132.1
click at [711, 341] on div "+ − Nieko nerasta. Bandykite dar kartą. Žemėlapis Palydovas Leaflet" at bounding box center [769, 337] width 680 height 365
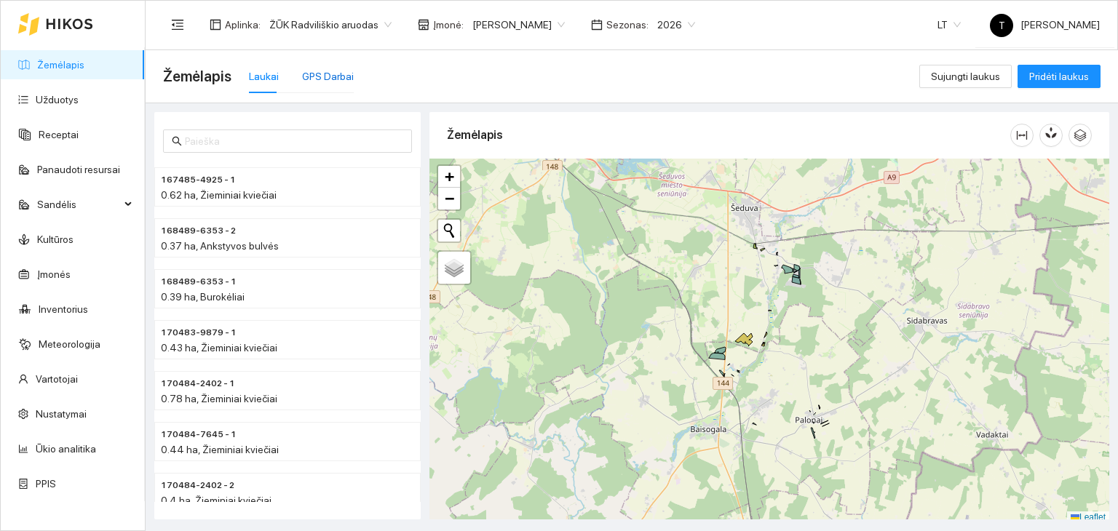
click at [321, 76] on div "GPS Darbai" at bounding box center [328, 76] width 52 height 16
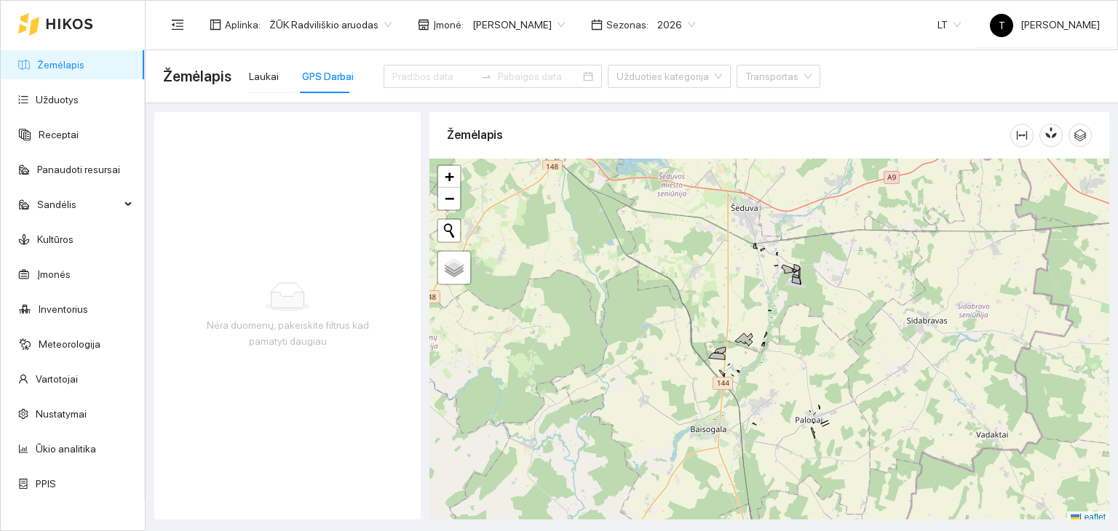
click at [548, 24] on body "Žemėlapis Užduotys Receptai Panaudoti resursai Sandėlis Kultūros Įmonės Invento…" at bounding box center [559, 265] width 1118 height 531
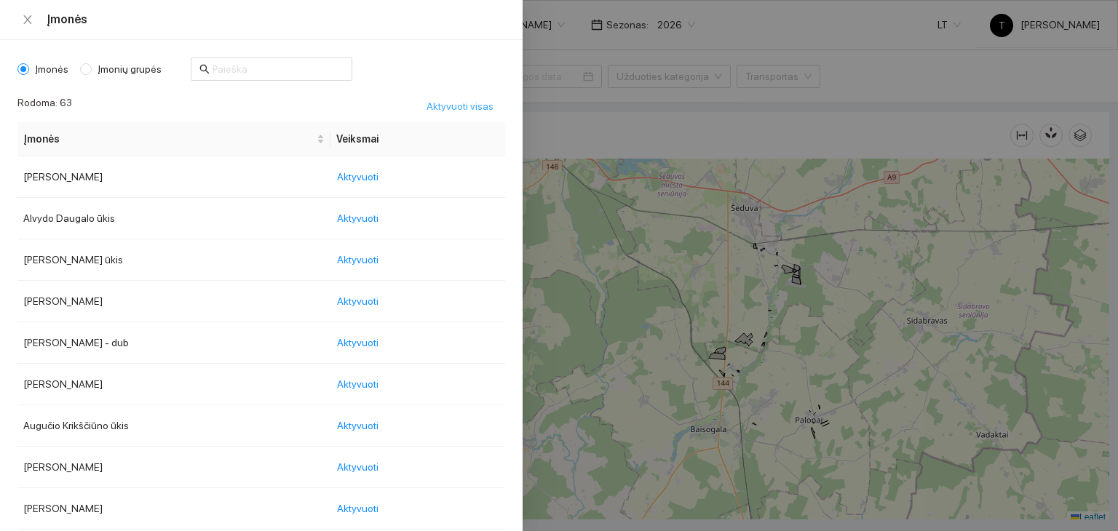
click at [474, 100] on span "Aktyvuoti visas" at bounding box center [459, 106] width 67 height 16
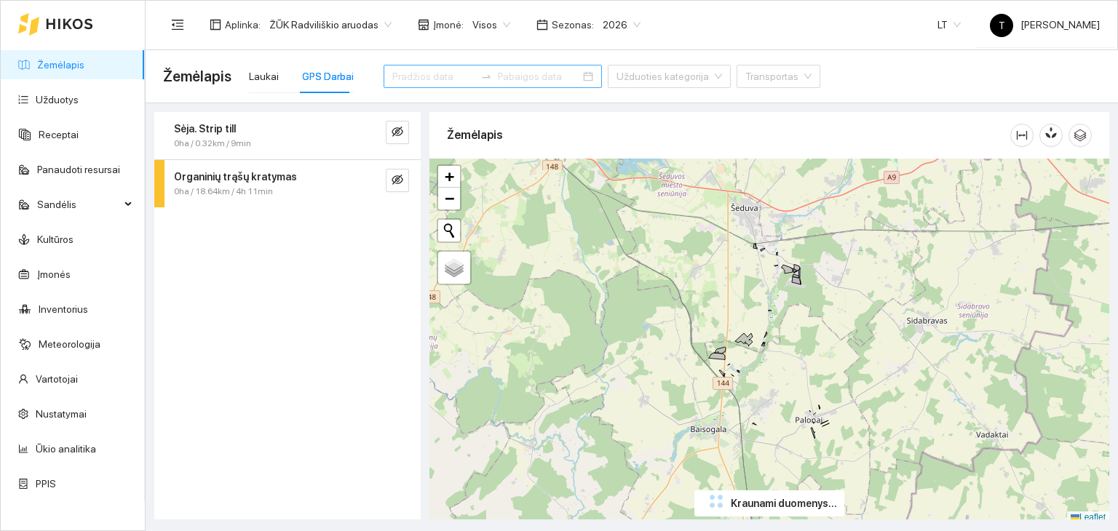
click at [407, 80] on input at bounding box center [433, 76] width 82 height 16
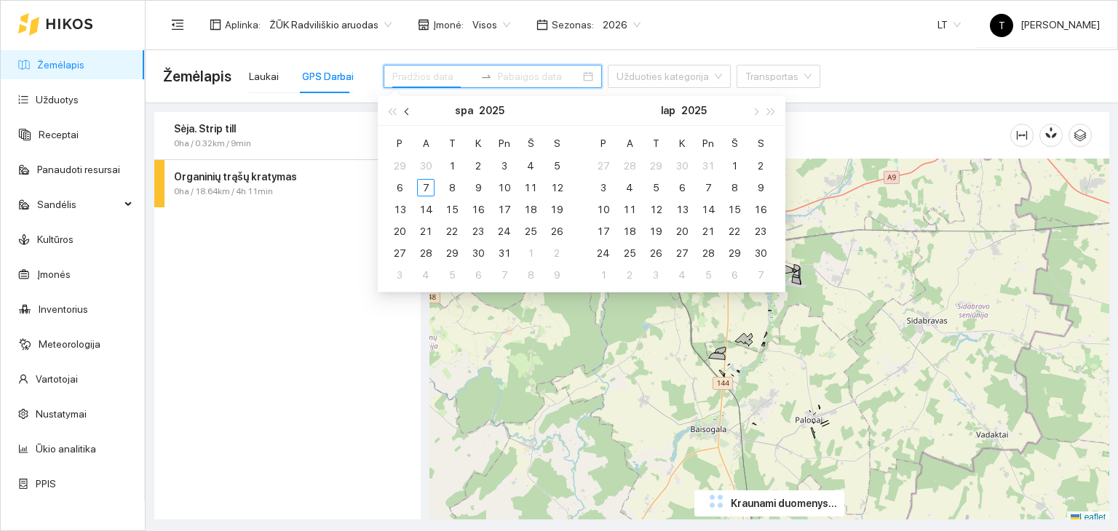
click at [410, 110] on span "button" at bounding box center [408, 111] width 7 height 7
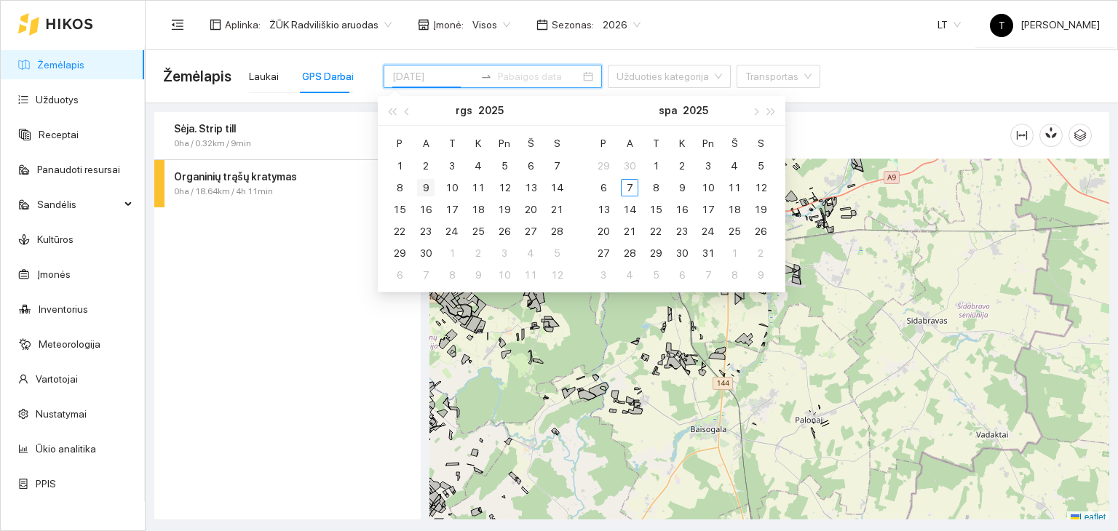
type input "[DATE]"
click at [434, 184] on td "9" at bounding box center [426, 188] width 26 height 22
click at [506, 187] on div "12" at bounding box center [503, 187] width 17 height 17
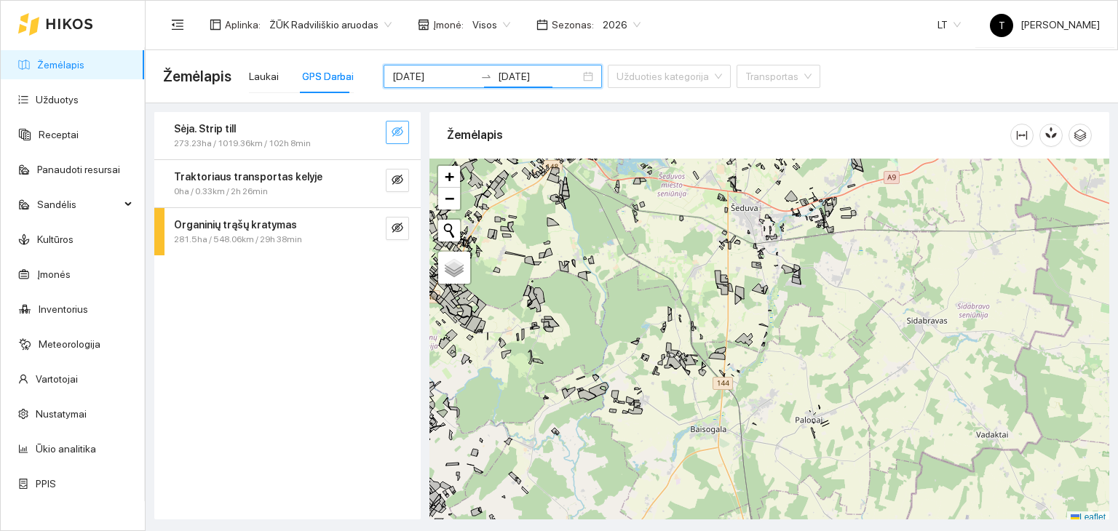
click at [402, 130] on icon "eye-invisible" at bounding box center [397, 132] width 12 height 10
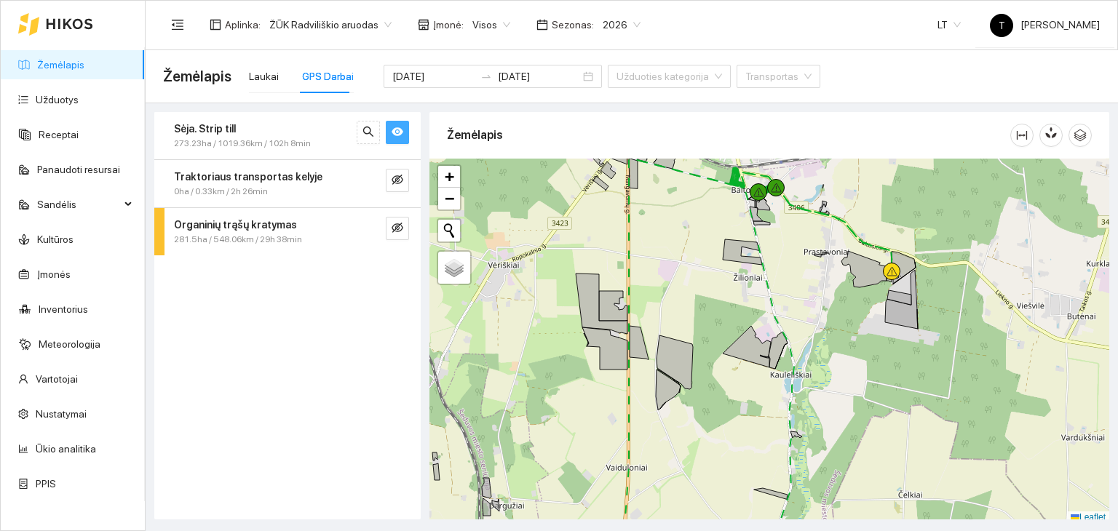
scroll to position [4, 0]
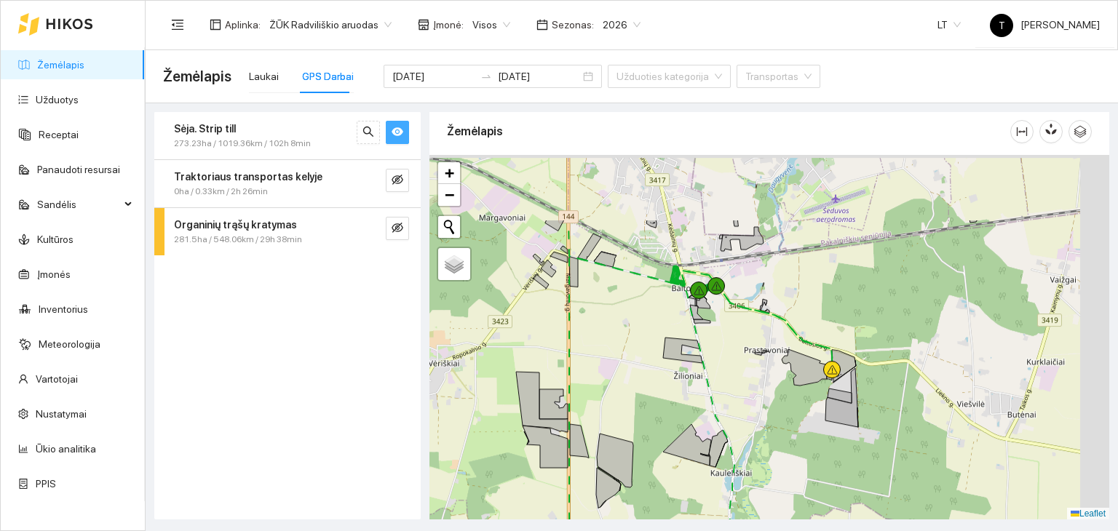
drag, startPoint x: 784, startPoint y: 225, endPoint x: 720, endPoint y: 338, distance: 130.0
click at [720, 338] on div at bounding box center [769, 337] width 680 height 365
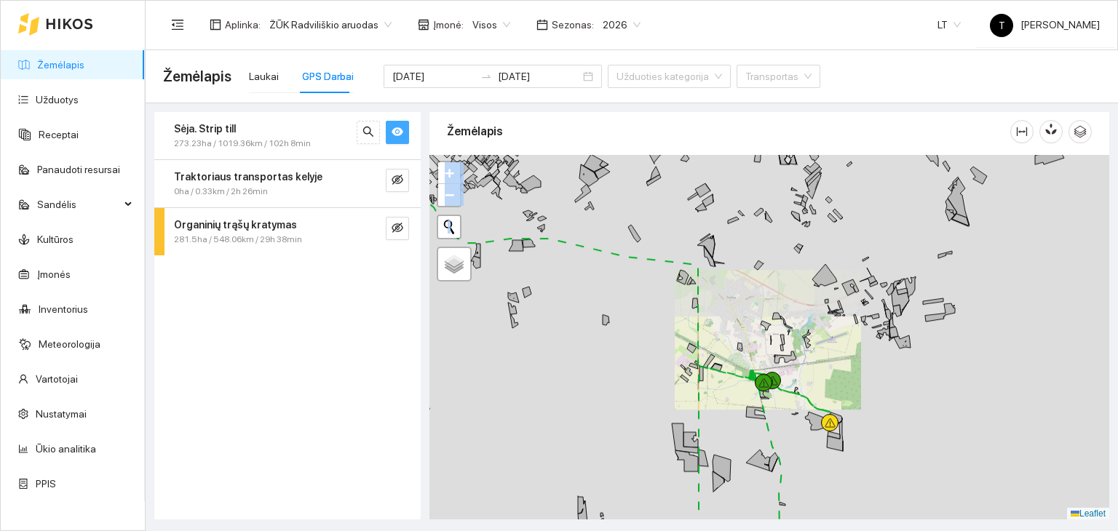
drag, startPoint x: 710, startPoint y: 346, endPoint x: 682, endPoint y: 313, distance: 43.3
click at [682, 313] on div at bounding box center [769, 337] width 680 height 365
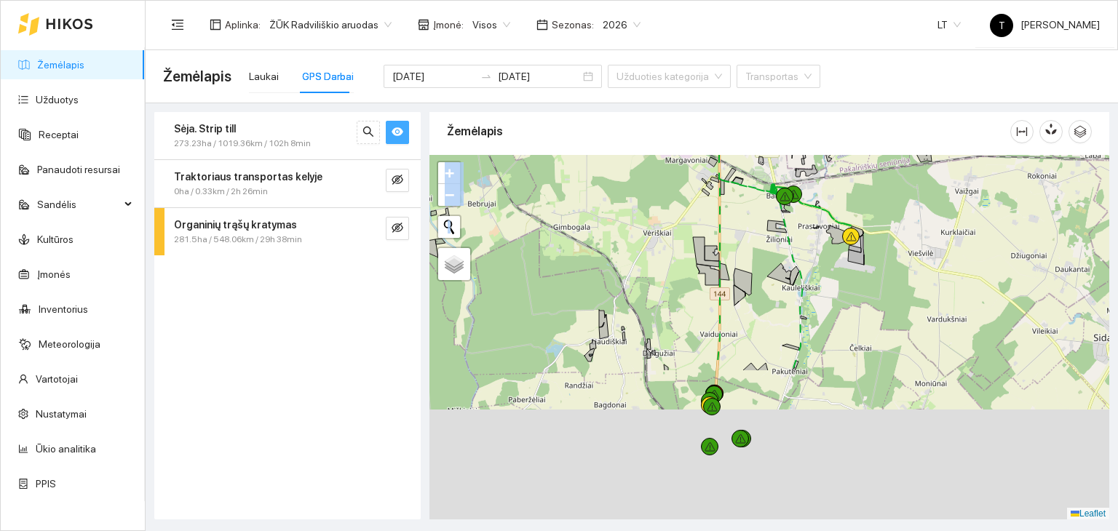
drag, startPoint x: 721, startPoint y: 469, endPoint x: 739, endPoint y: 303, distance: 167.5
click at [743, 287] on icon at bounding box center [739, 295] width 12 height 20
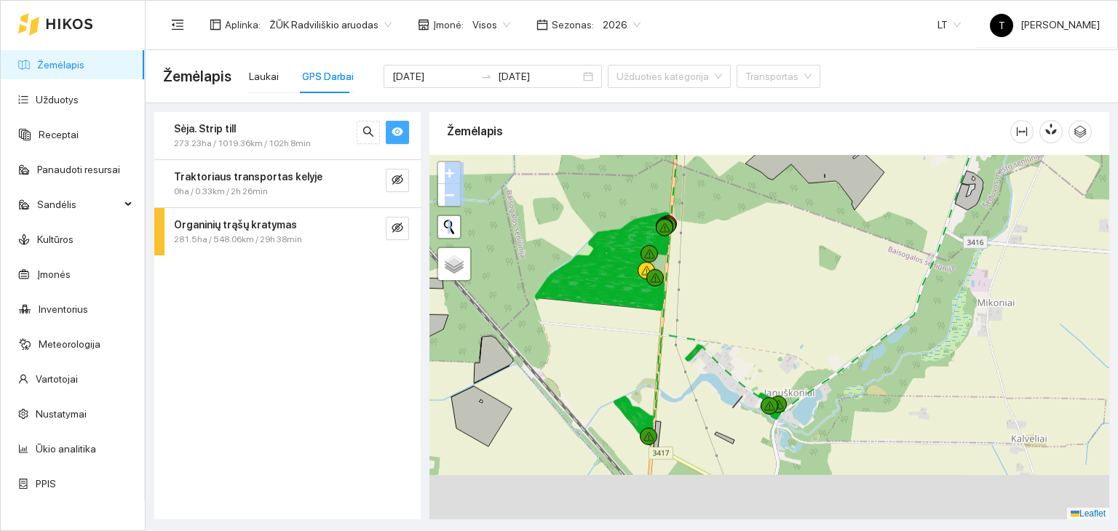
drag, startPoint x: 680, startPoint y: 476, endPoint x: 617, endPoint y: 352, distance: 138.6
click at [617, 352] on div at bounding box center [769, 337] width 680 height 365
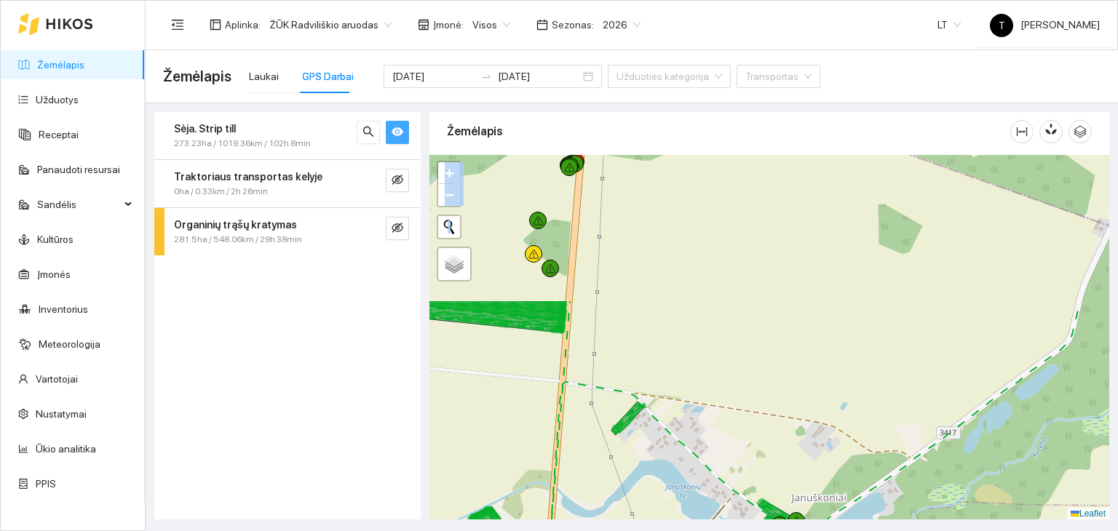
drag, startPoint x: 770, startPoint y: 196, endPoint x: 751, endPoint y: 380, distance: 185.0
click at [751, 379] on div at bounding box center [769, 337] width 680 height 365
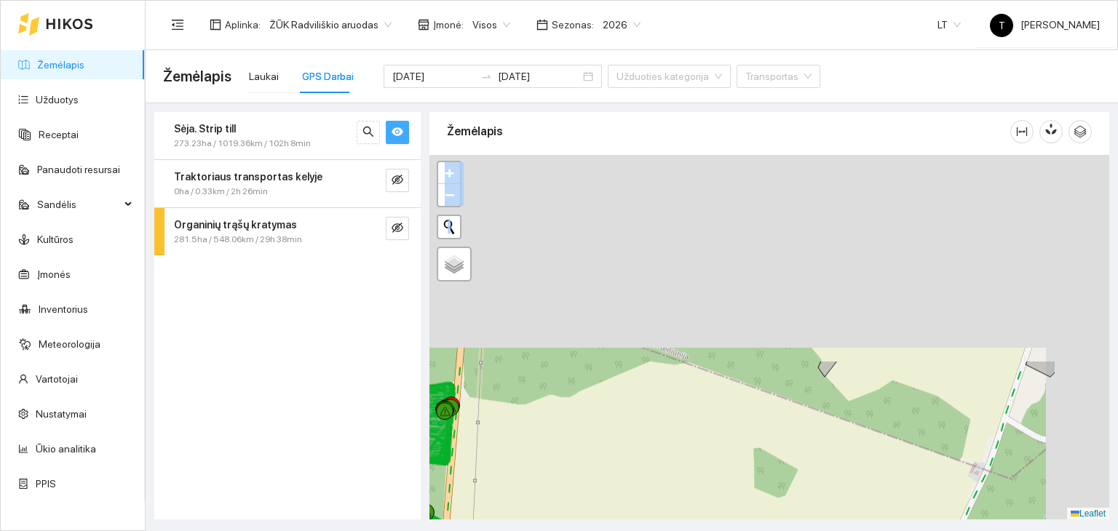
drag, startPoint x: 835, startPoint y: 266, endPoint x: 702, endPoint y: 533, distance: 298.4
click at [702, 530] on html "Žemėlapis Užduotys Receptai Panaudoti resursai Sandėlis Kultūros Įmonės Invento…" at bounding box center [559, 265] width 1118 height 531
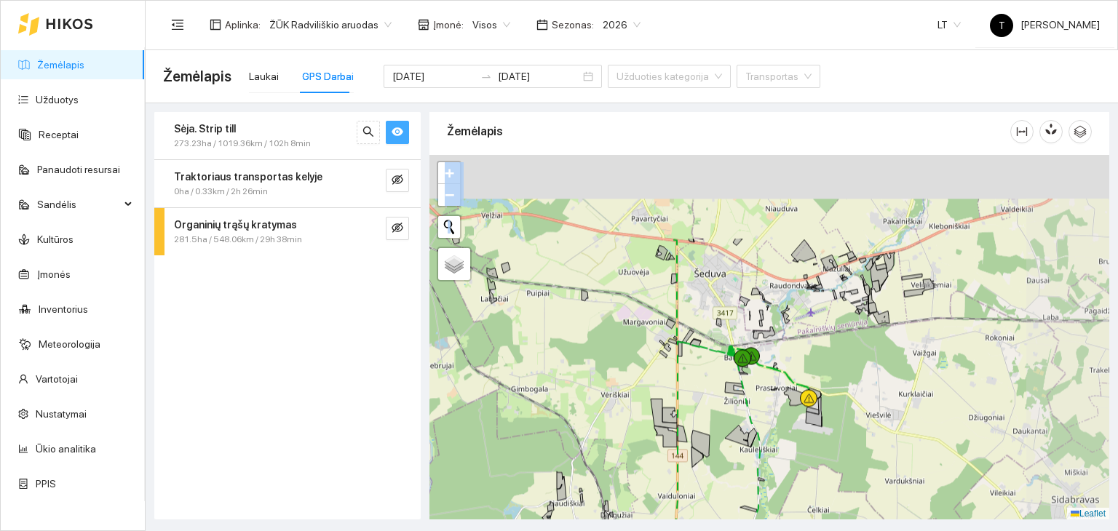
drag, startPoint x: 840, startPoint y: 291, endPoint x: 746, endPoint y: 411, distance: 152.8
click at [746, 411] on div at bounding box center [769, 337] width 680 height 365
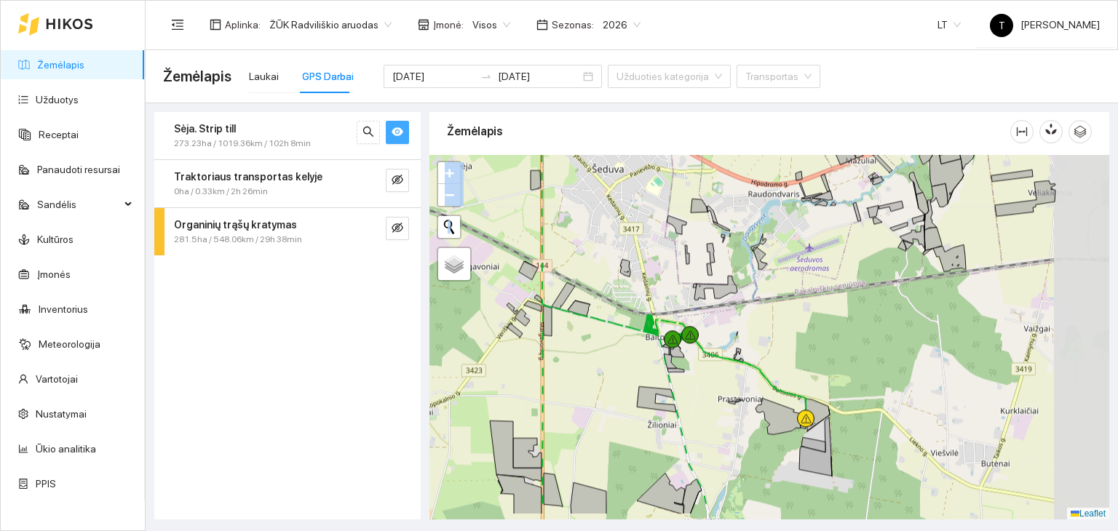
drag, startPoint x: 800, startPoint y: 435, endPoint x: 733, endPoint y: 397, distance: 76.3
click at [755, 398] on icon at bounding box center [777, 416] width 45 height 36
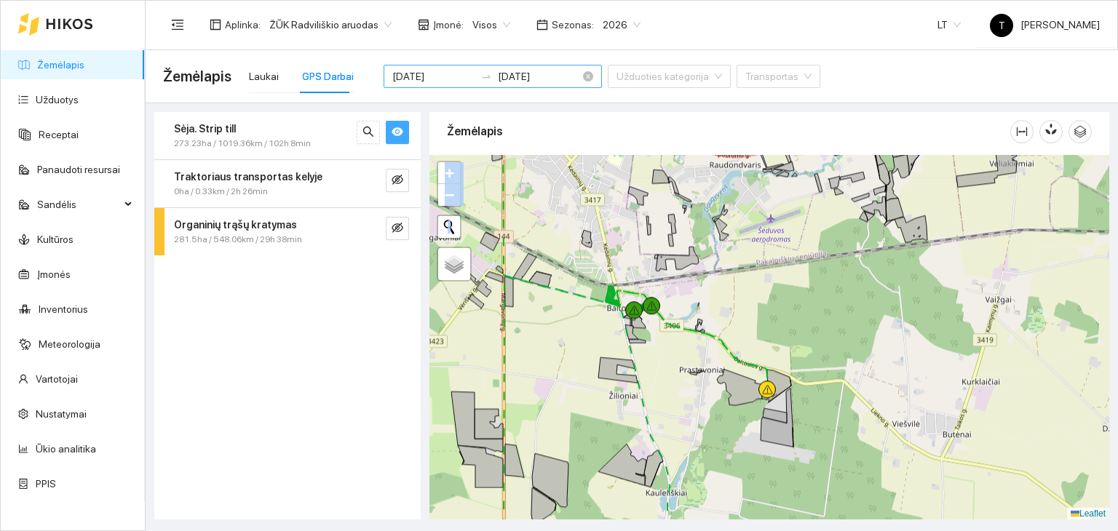
click at [521, 79] on input "[DATE]" at bounding box center [539, 76] width 82 height 16
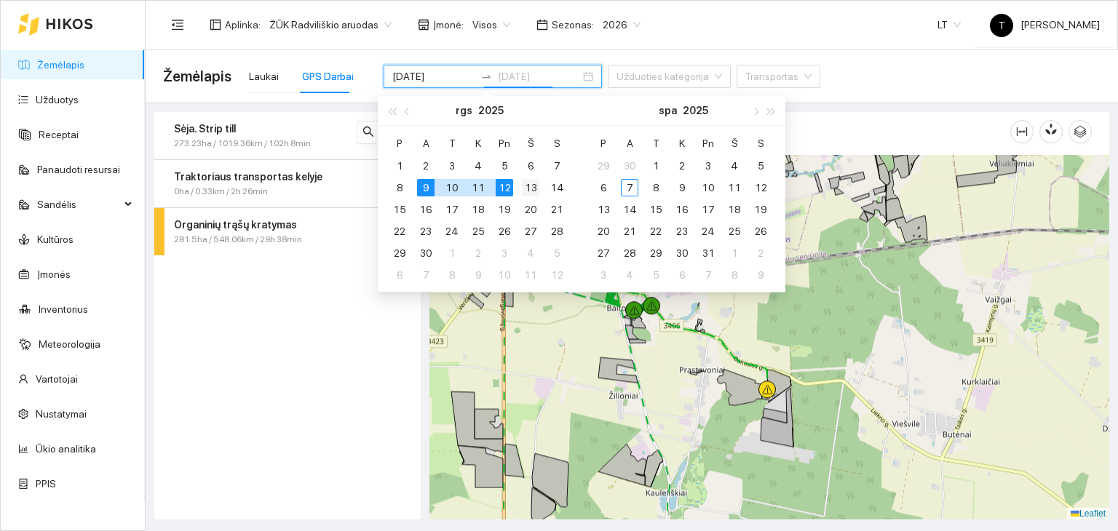
type input "[DATE]"
click at [530, 186] on div "13" at bounding box center [530, 187] width 17 height 17
click at [589, 335] on div "176487-0281 - 1 | Žieminiai kviečiai 19.78 ha +" at bounding box center [769, 337] width 680 height 365
click at [367, 339] on div "Sėja. Strip till 273.23ha / 1019.36km / 102h 8min Traktoriaus transportas kelyj…" at bounding box center [287, 315] width 266 height 407
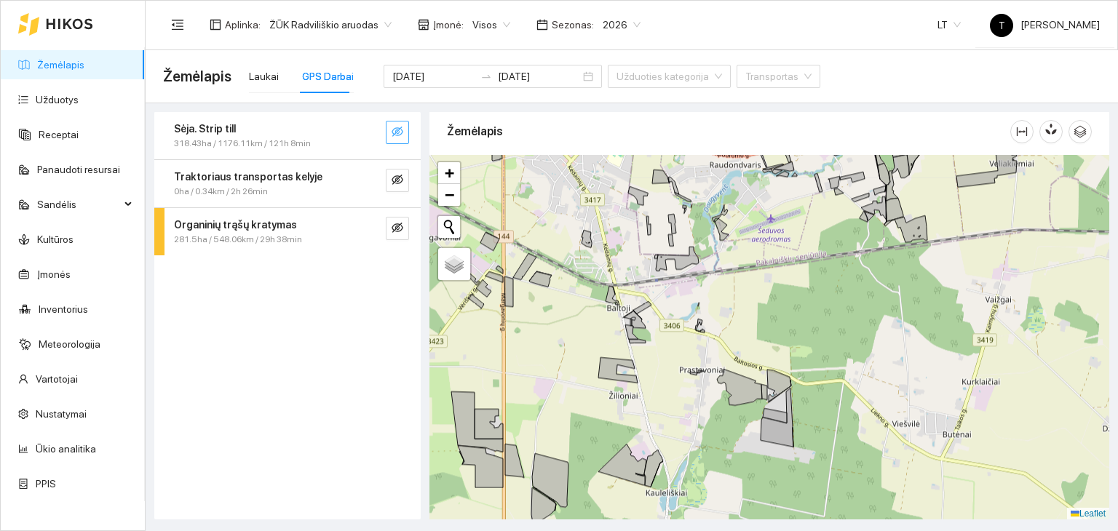
click at [403, 133] on button "button" at bounding box center [397, 132] width 23 height 23
